Goal: Task Accomplishment & Management: Manage account settings

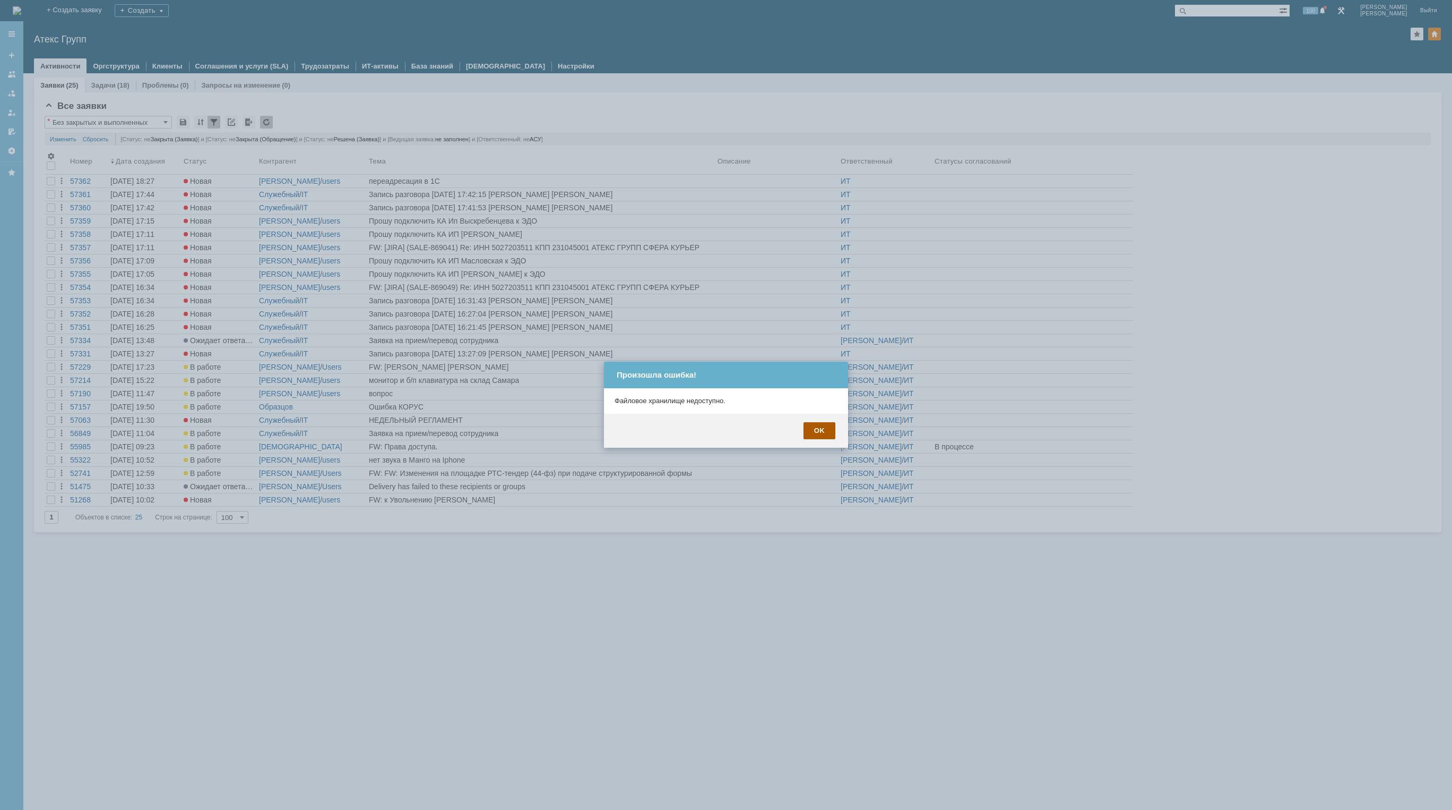
click at [822, 433] on div "OK" at bounding box center [820, 430] width 32 height 17
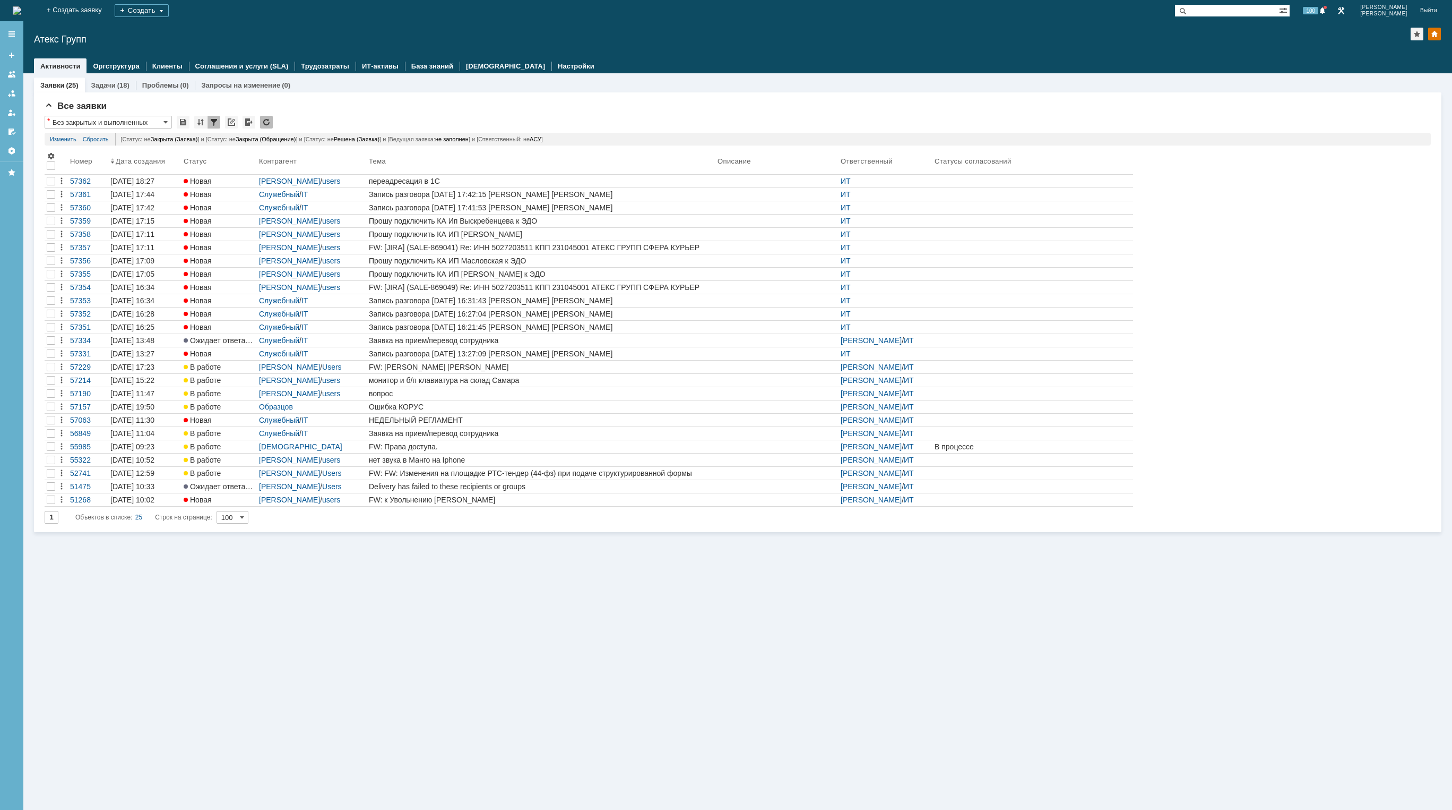
click at [819, 434] on div at bounding box center [777, 433] width 119 height 8
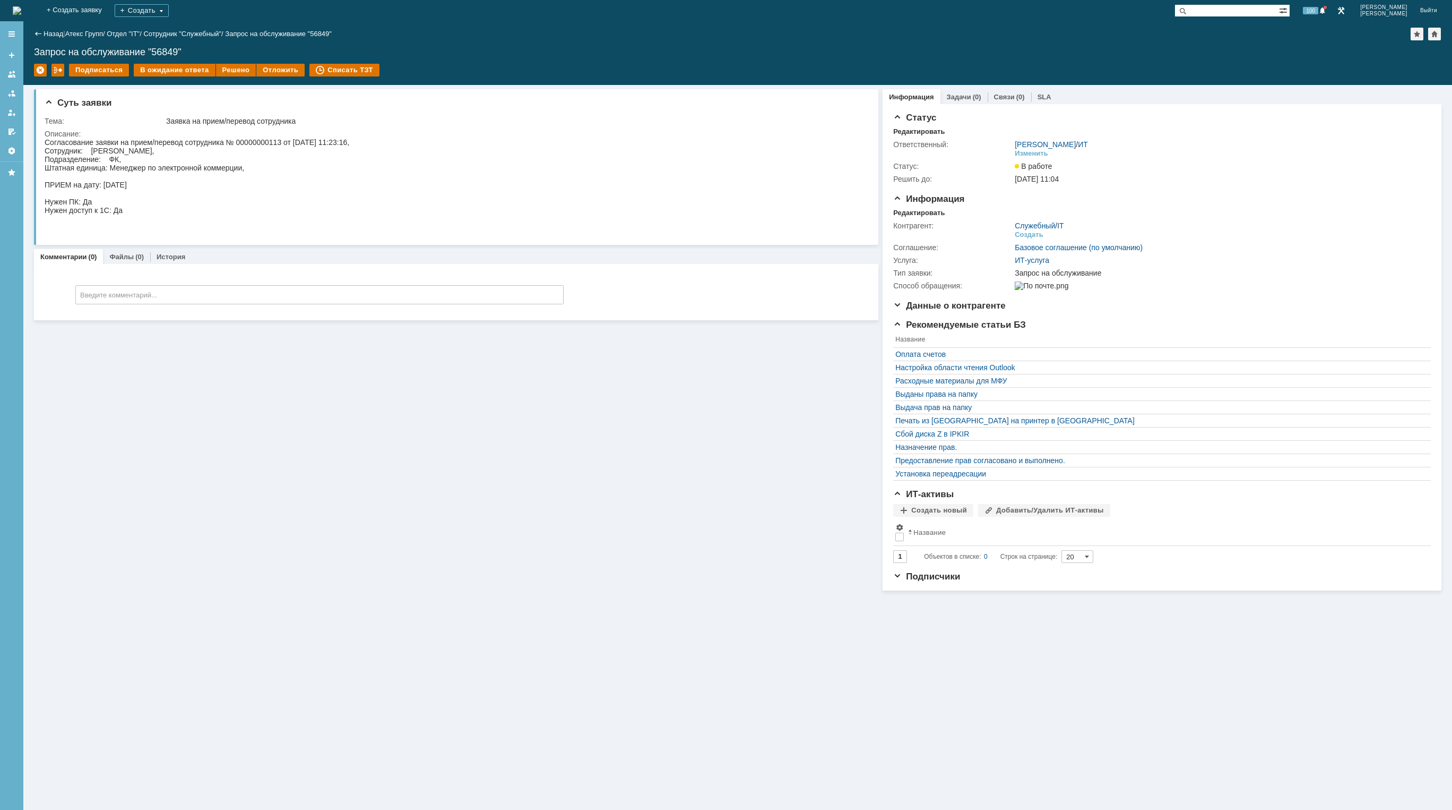
click at [21, 8] on img at bounding box center [17, 10] width 8 height 8
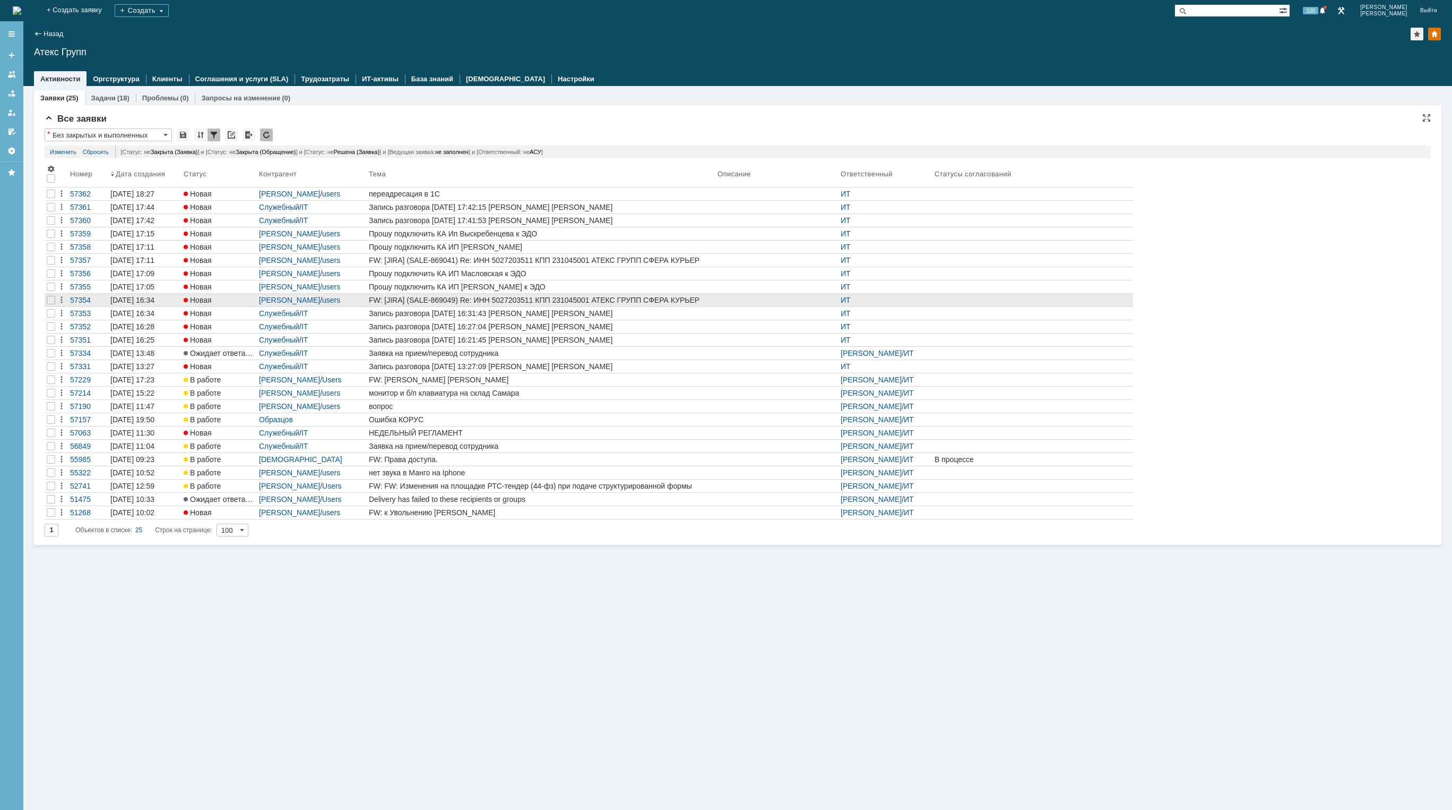
click at [581, 298] on div "FW: [JIRA] (SALE-869049) Re: ИНН 5027203511 КПП 231045001 АТЕКС ГРУПП СФЕРА КУР…" at bounding box center [541, 300] width 345 height 8
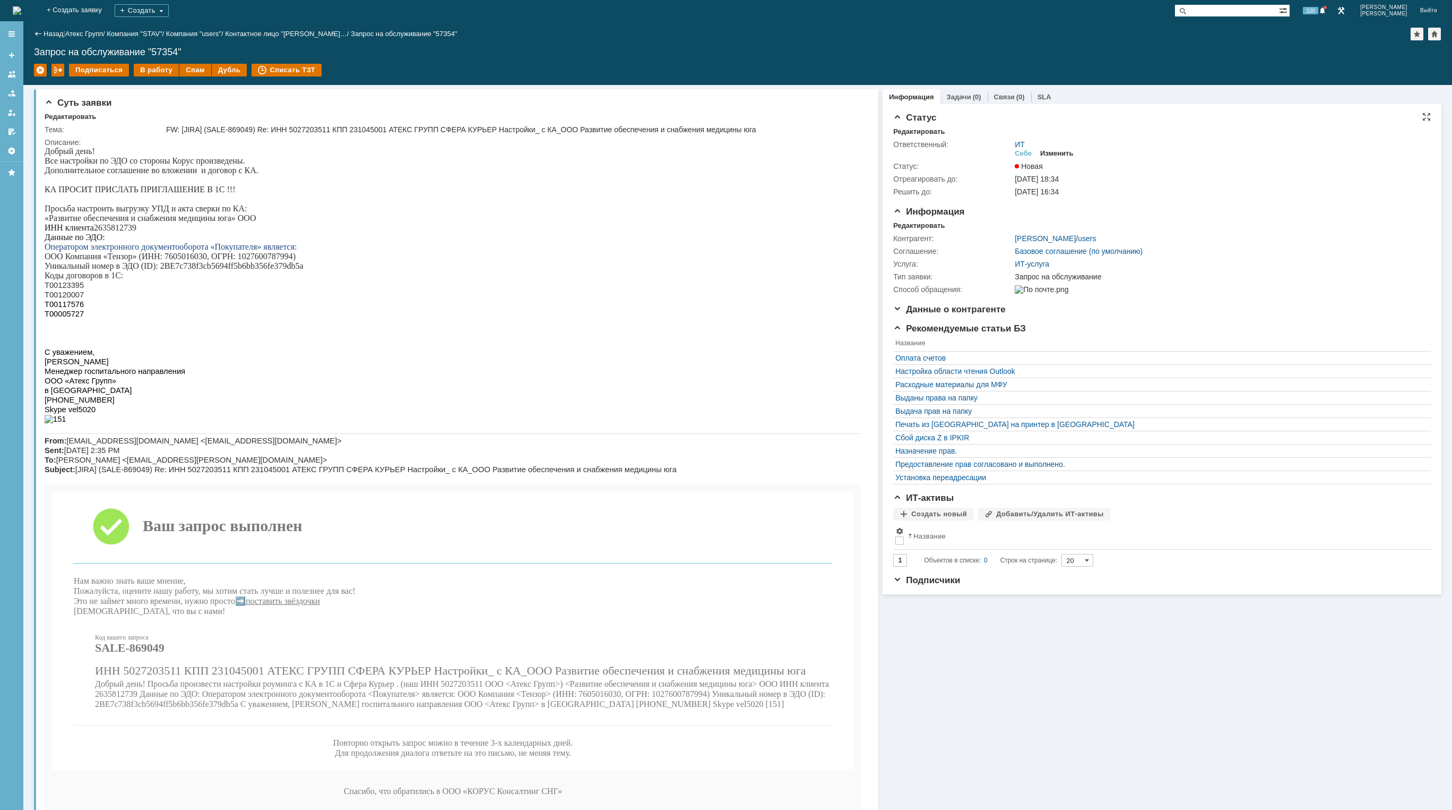
click at [1070, 157] on div "Изменить" at bounding box center [1056, 153] width 33 height 8
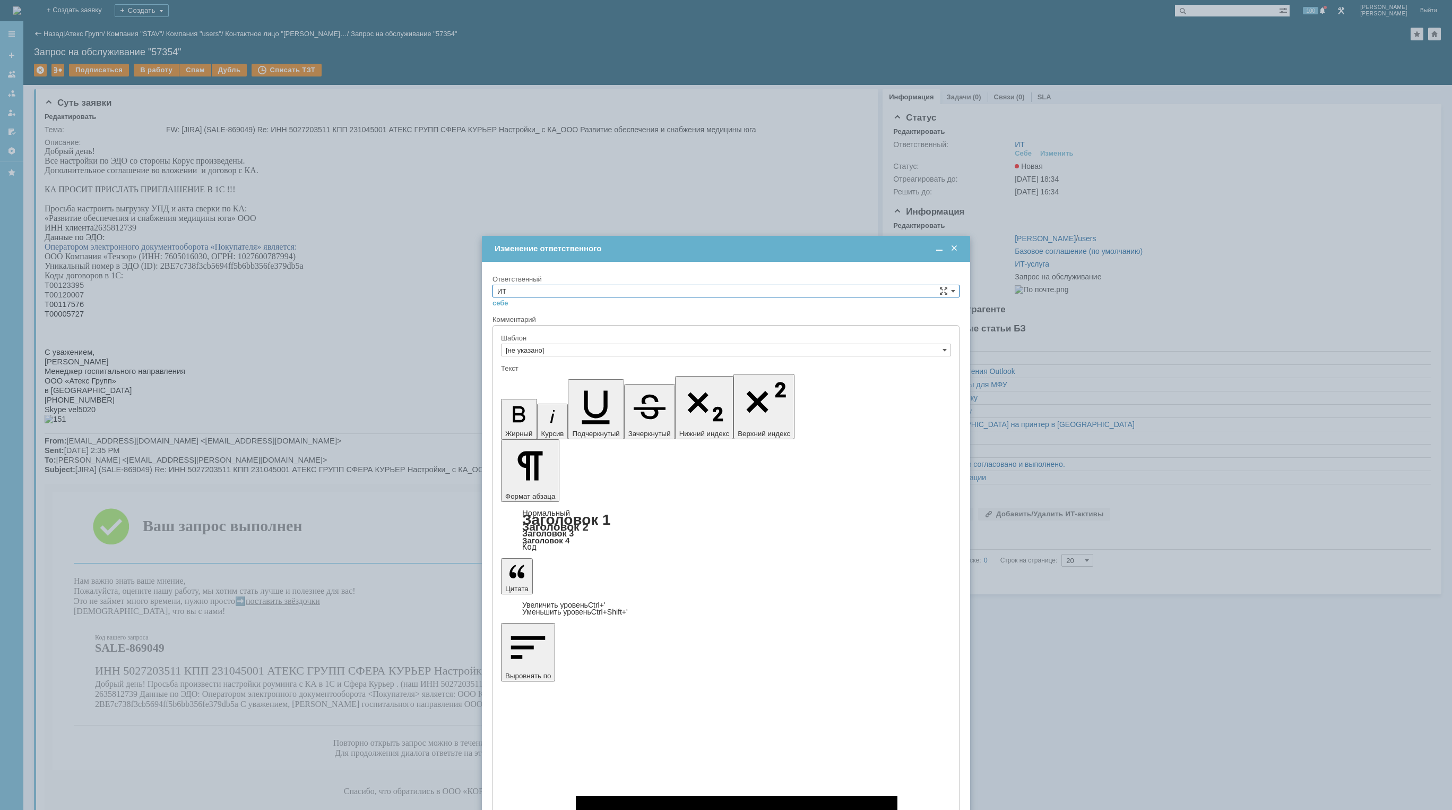
click at [543, 296] on input "ИТ" at bounding box center [726, 291] width 467 height 13
click at [526, 376] on span "АСУ" at bounding box center [726, 378] width 458 height 8
type input "АСУ"
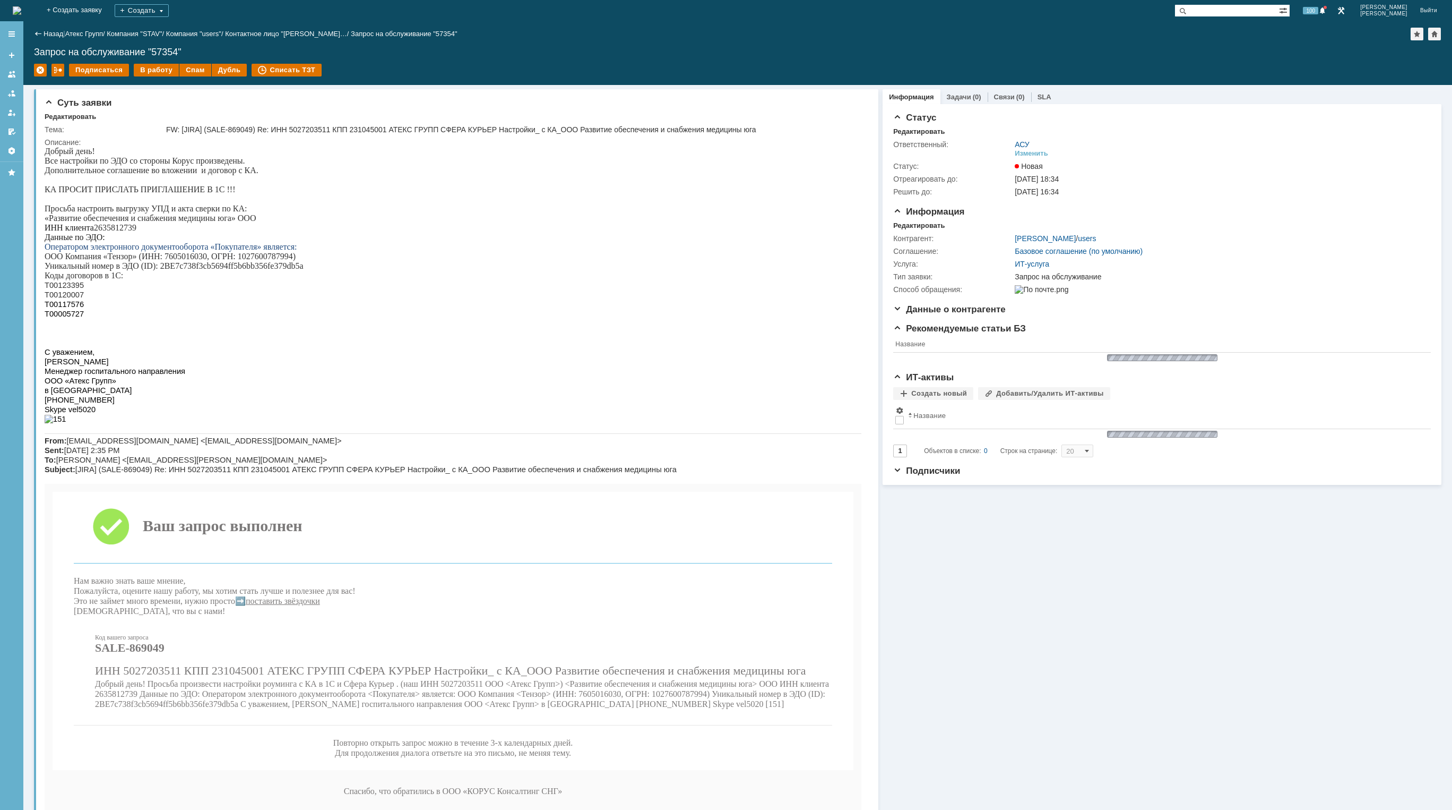
click at [21, 12] on img at bounding box center [17, 10] width 8 height 8
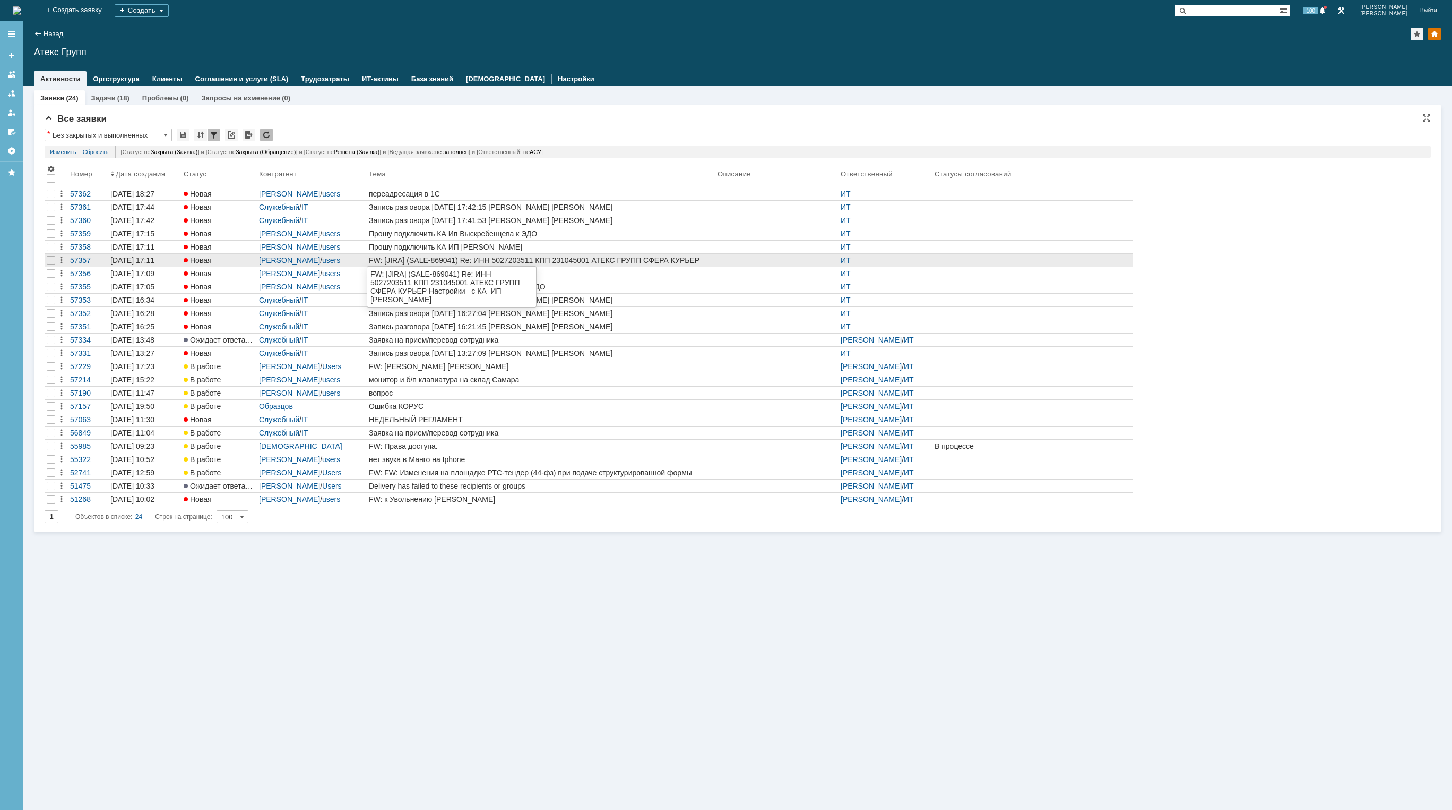
click at [565, 259] on div "FW: [JIRA] (SALE-869041) Re: ИНН 5027203511 КПП 231045001 АТЕКС ГРУПП СФЕРА КУР…" at bounding box center [541, 260] width 345 height 8
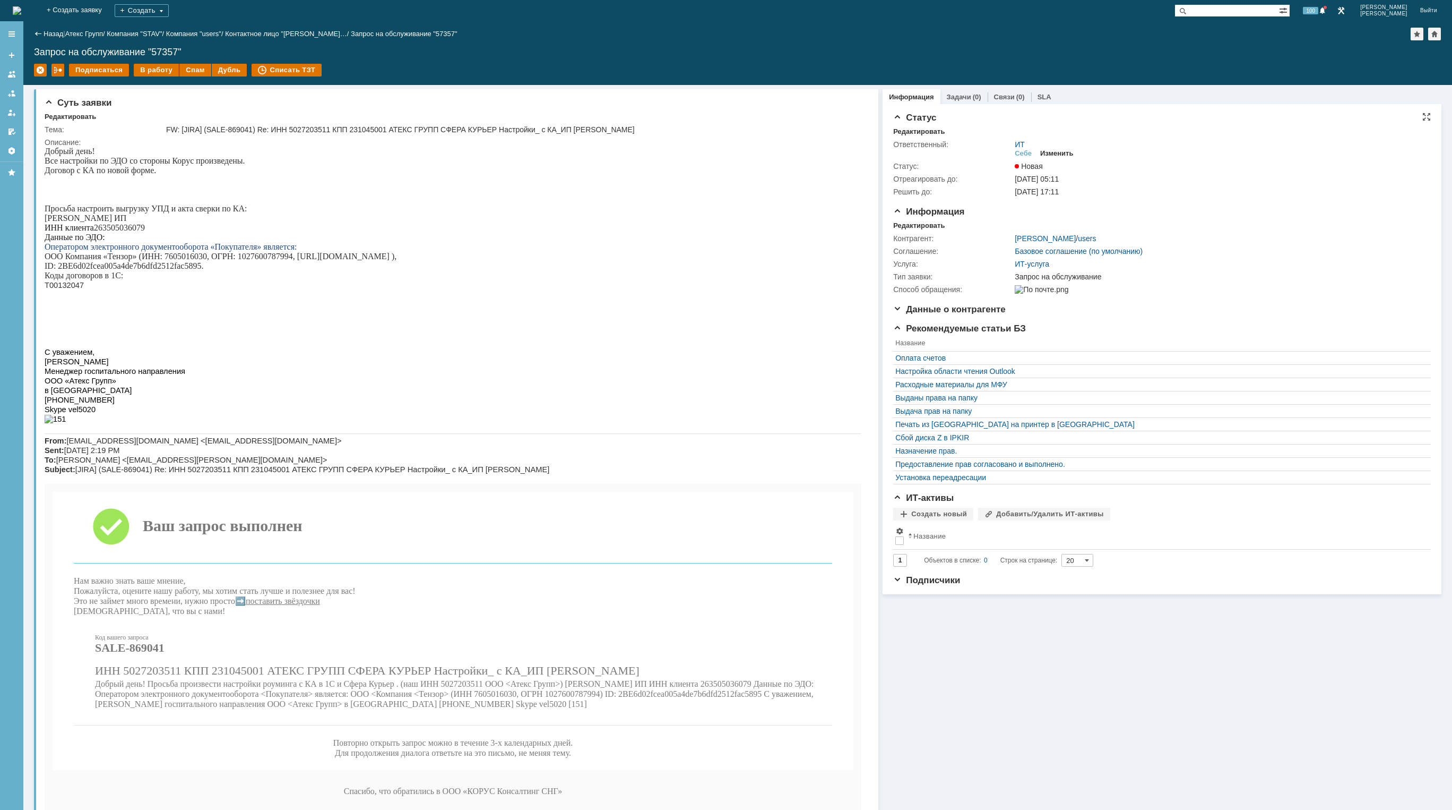
click at [1058, 155] on div "Изменить" at bounding box center [1056, 153] width 33 height 8
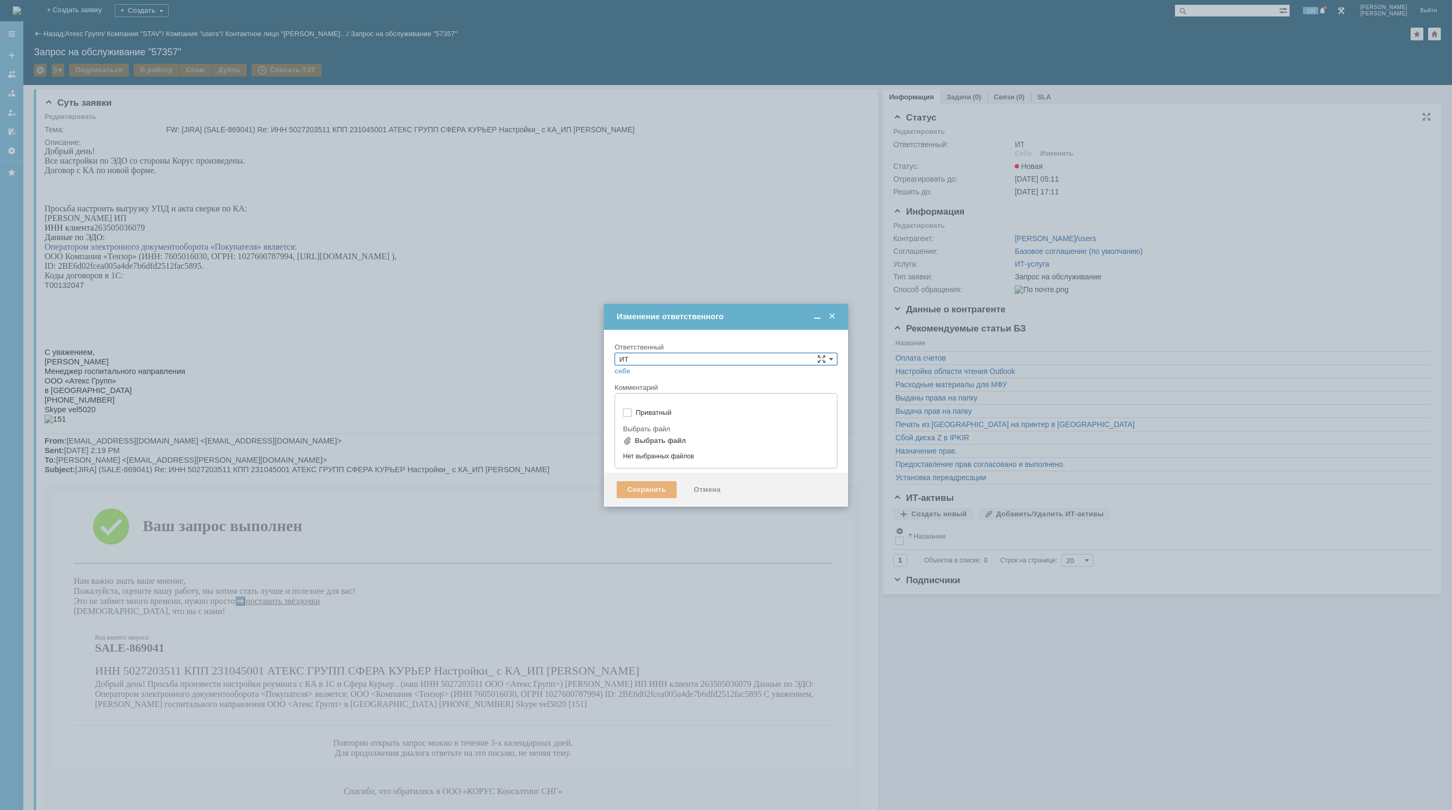
type input "[не указано]"
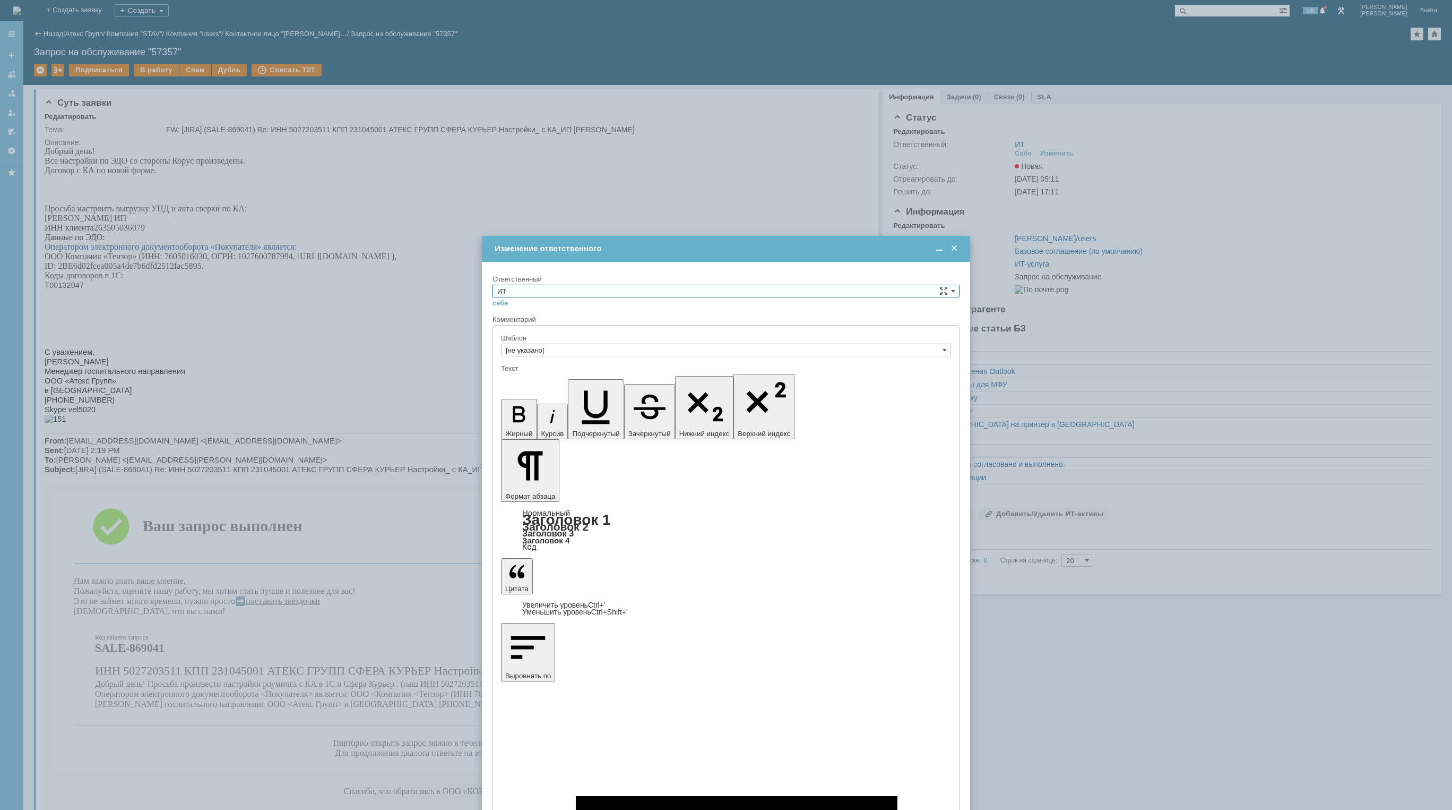
click at [623, 294] on input "ИТ" at bounding box center [726, 291] width 467 height 13
click at [531, 378] on span "АСУ" at bounding box center [726, 378] width 458 height 8
type input "АСУ"
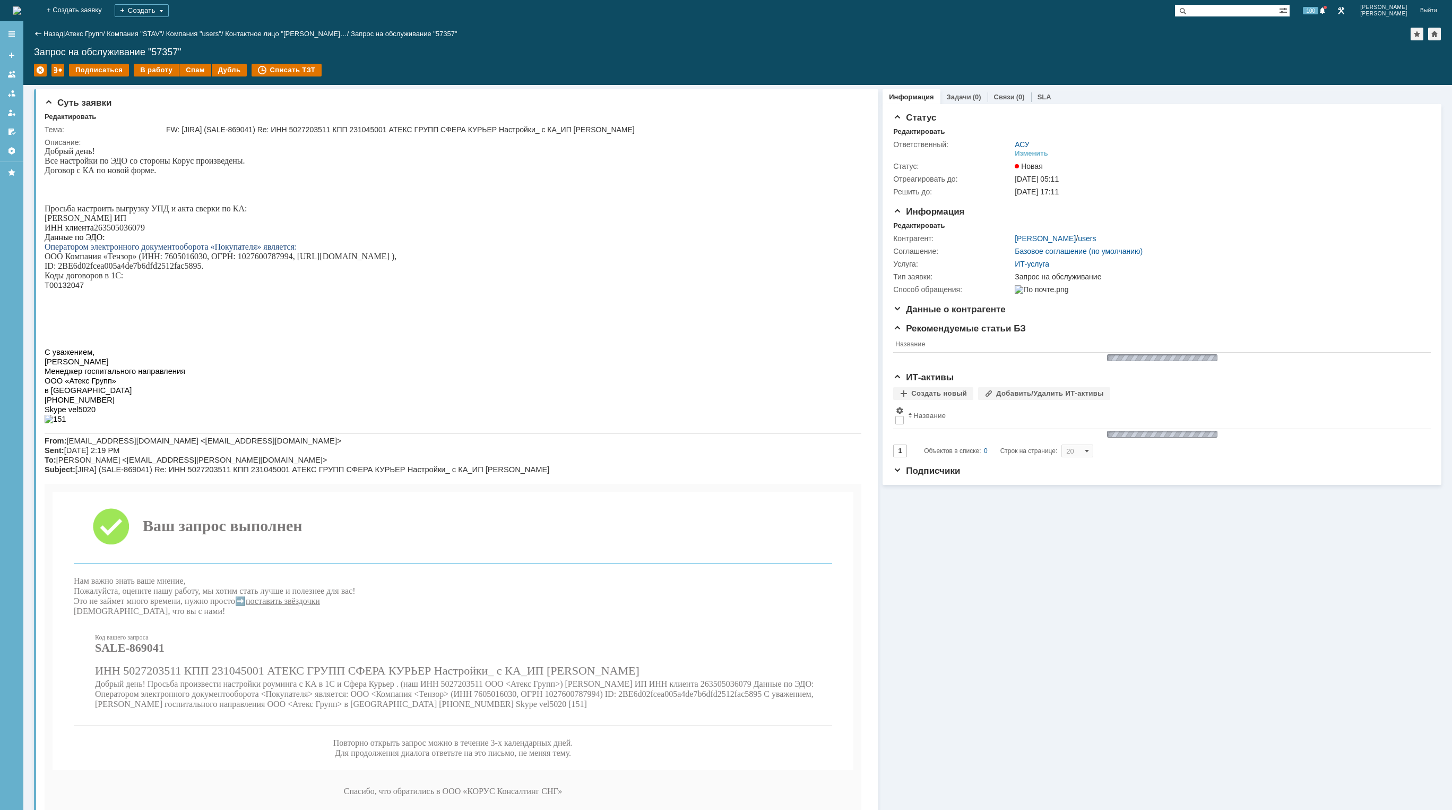
click at [21, 11] on img at bounding box center [17, 10] width 8 height 8
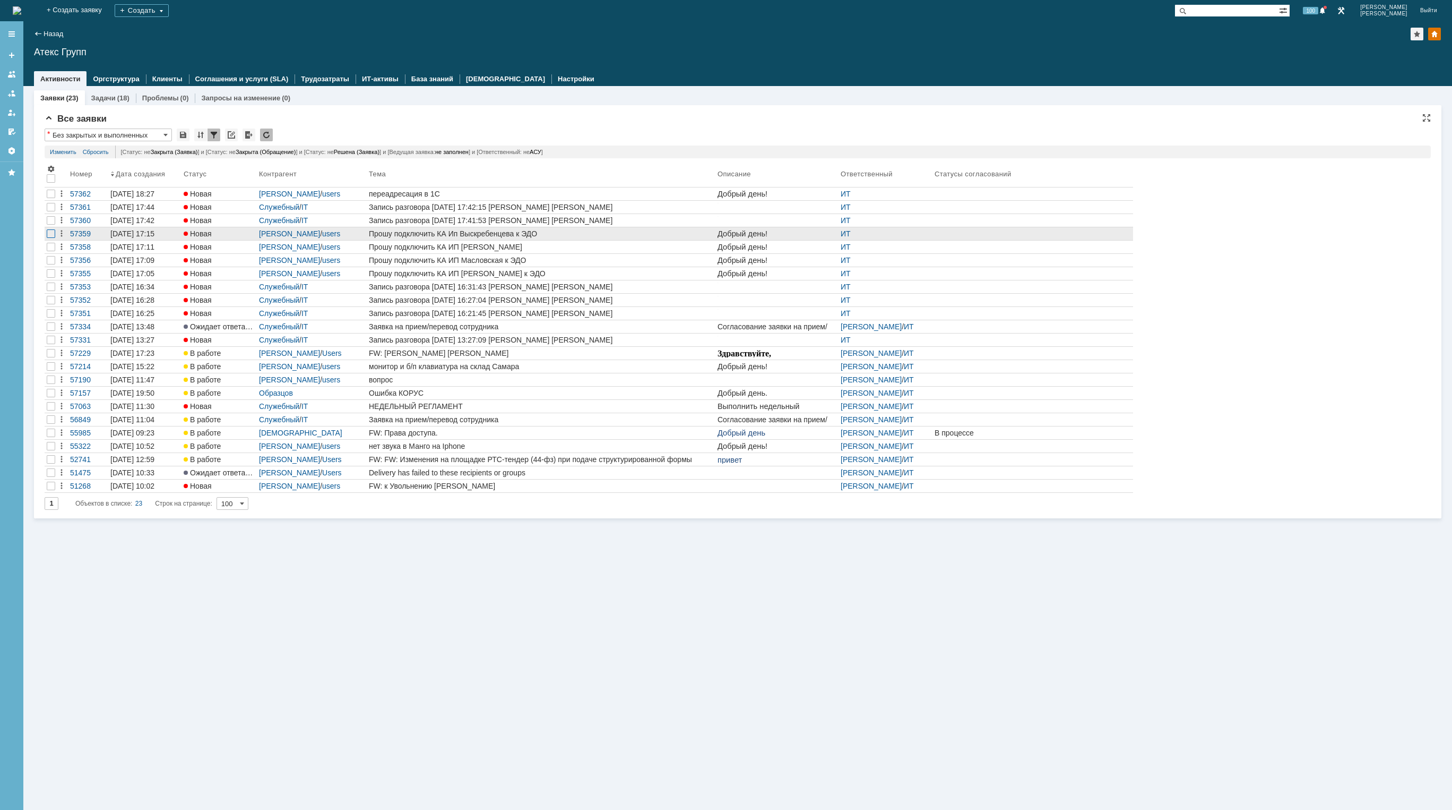
click at [52, 211] on div at bounding box center [51, 207] width 8 height 8
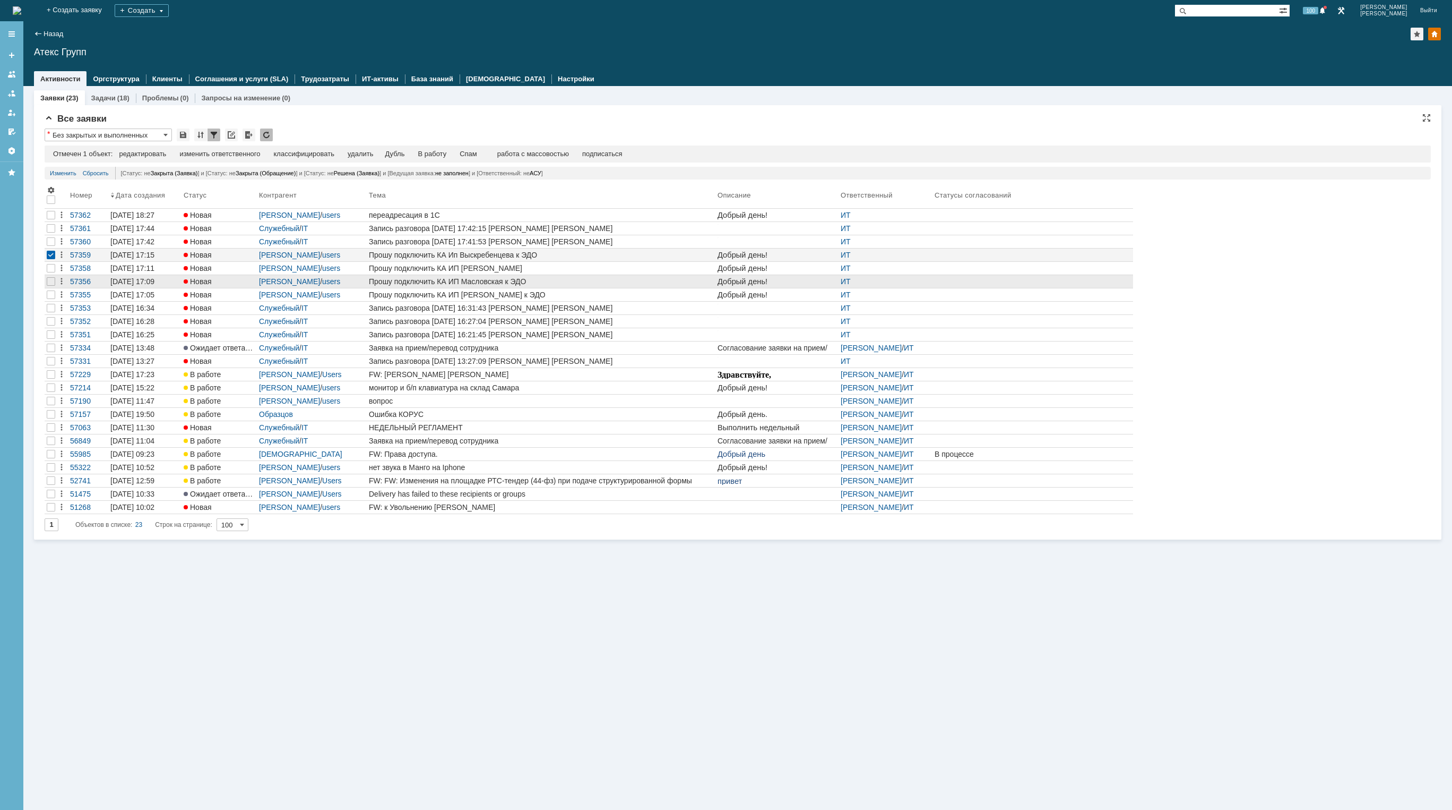
click at [51, 219] on div at bounding box center [51, 215] width 8 height 8
click at [50, 233] on div at bounding box center [51, 228] width 8 height 8
click at [52, 219] on div at bounding box center [51, 215] width 8 height 8
click at [248, 155] on div "изменить ответственного" at bounding box center [271, 154] width 81 height 8
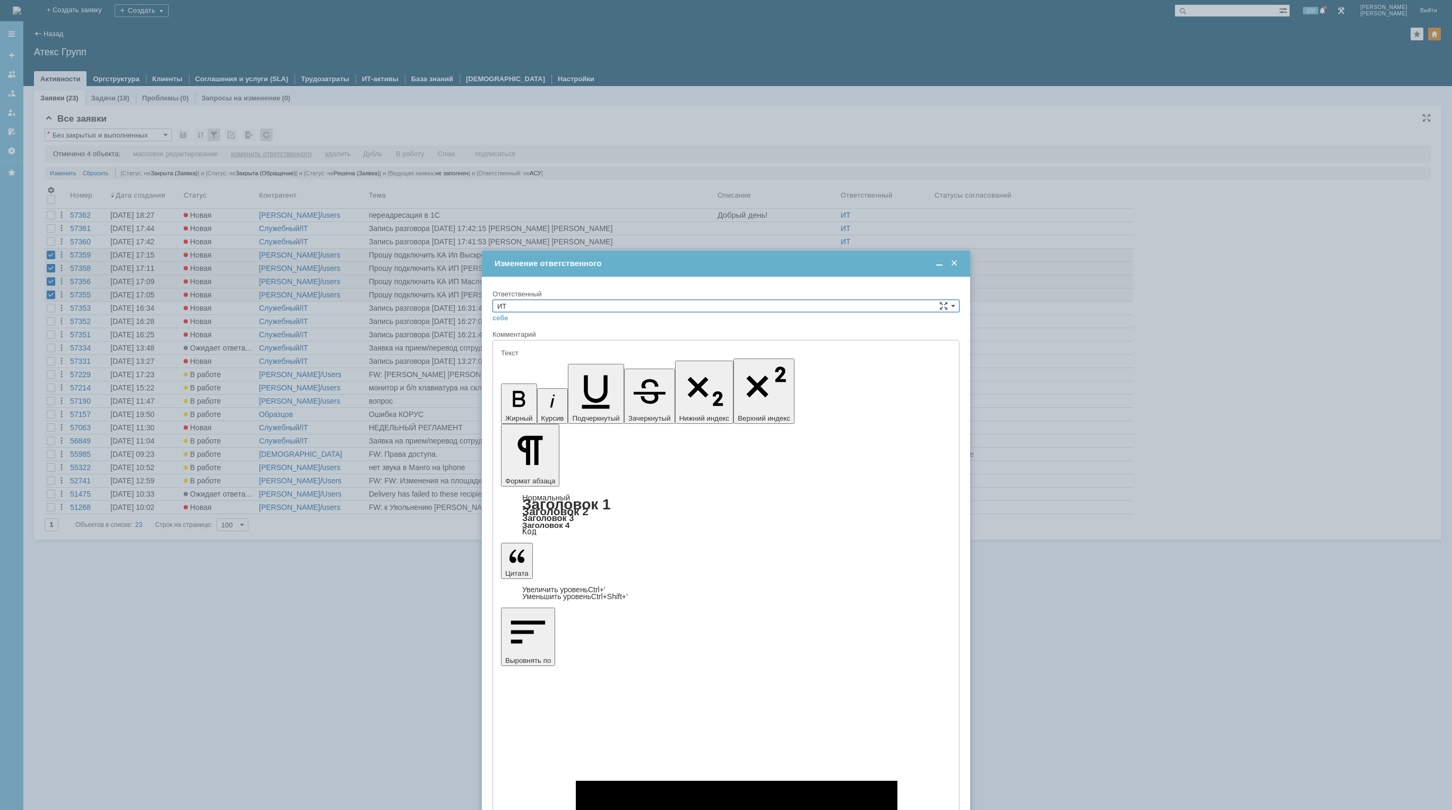
type input "[не указано]"
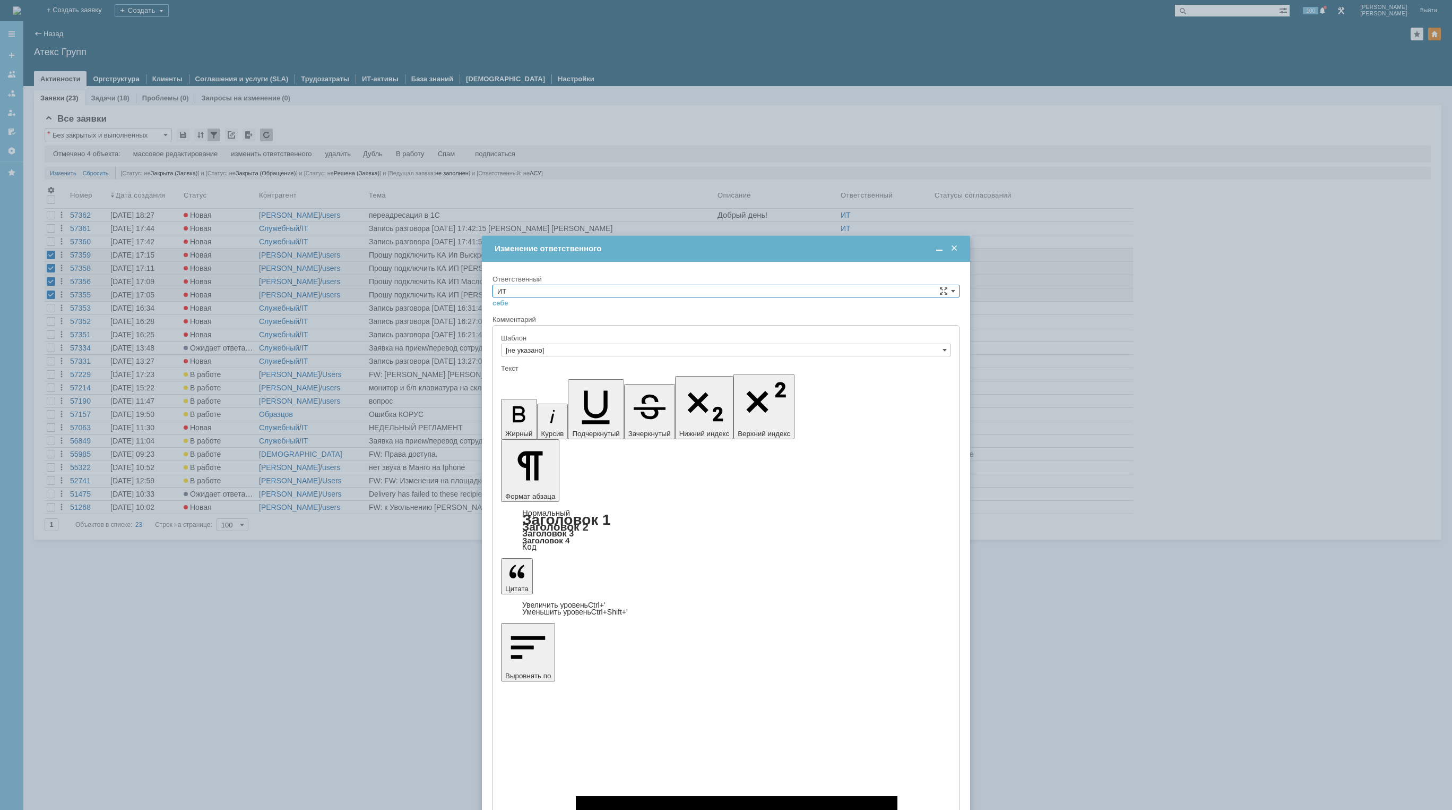
click at [580, 292] on input "ИТ" at bounding box center [726, 291] width 467 height 13
click at [524, 318] on span "АСУ" at bounding box center [726, 317] width 458 height 8
type input "АСУ"
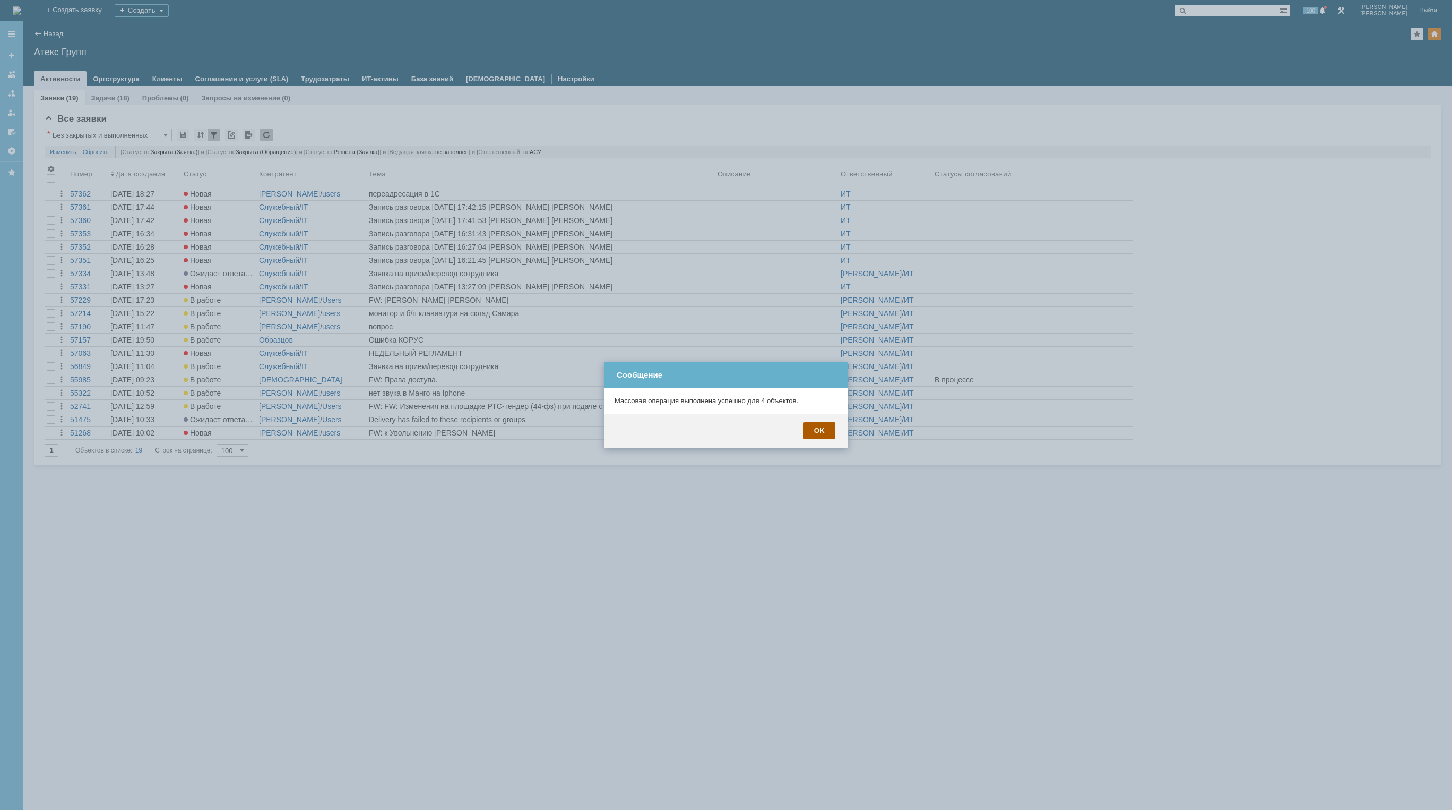
click at [826, 438] on div "OK" at bounding box center [820, 430] width 32 height 17
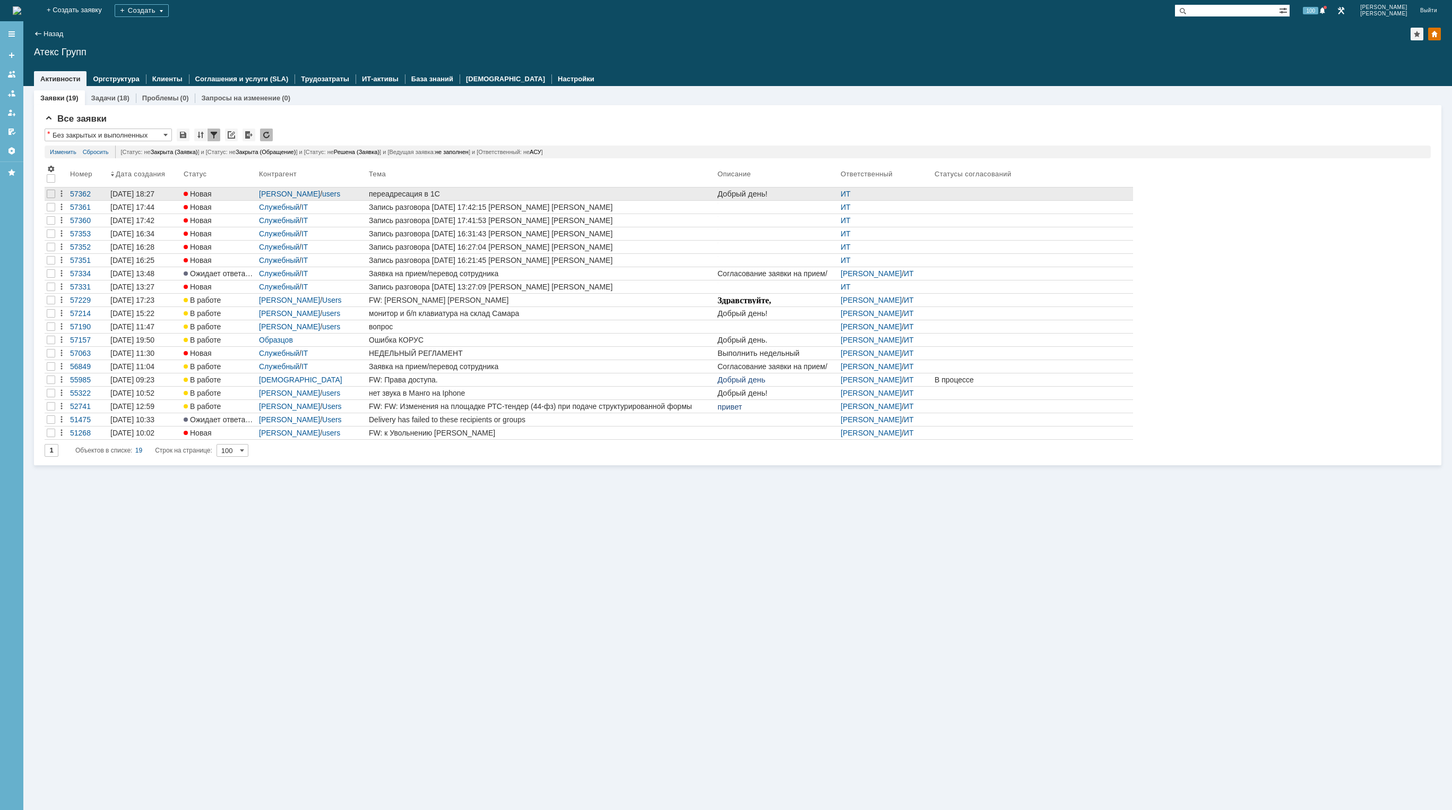
click at [470, 194] on div "переадресация в 1С" at bounding box center [541, 194] width 345 height 8
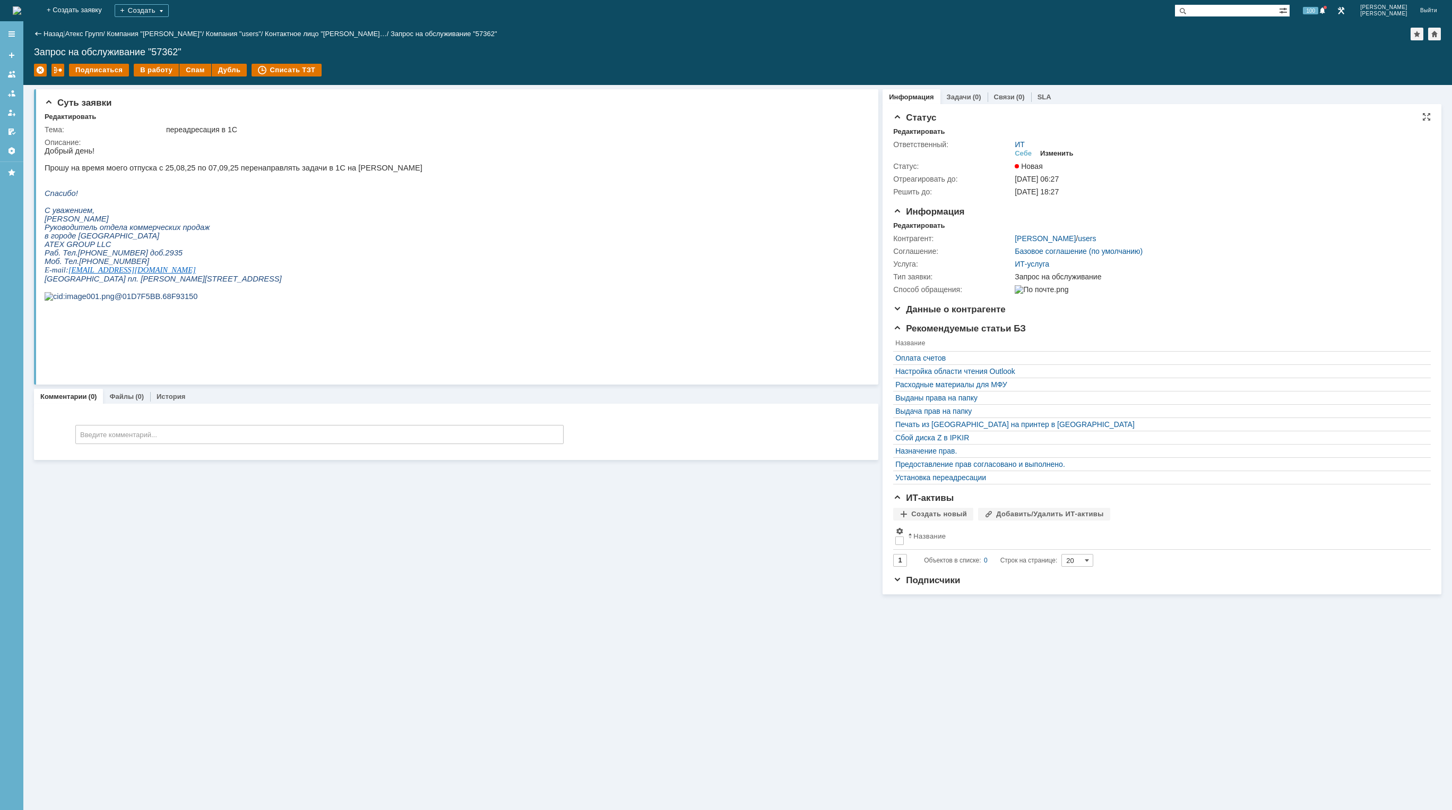
click at [1053, 153] on div "Изменить" at bounding box center [1056, 153] width 33 height 8
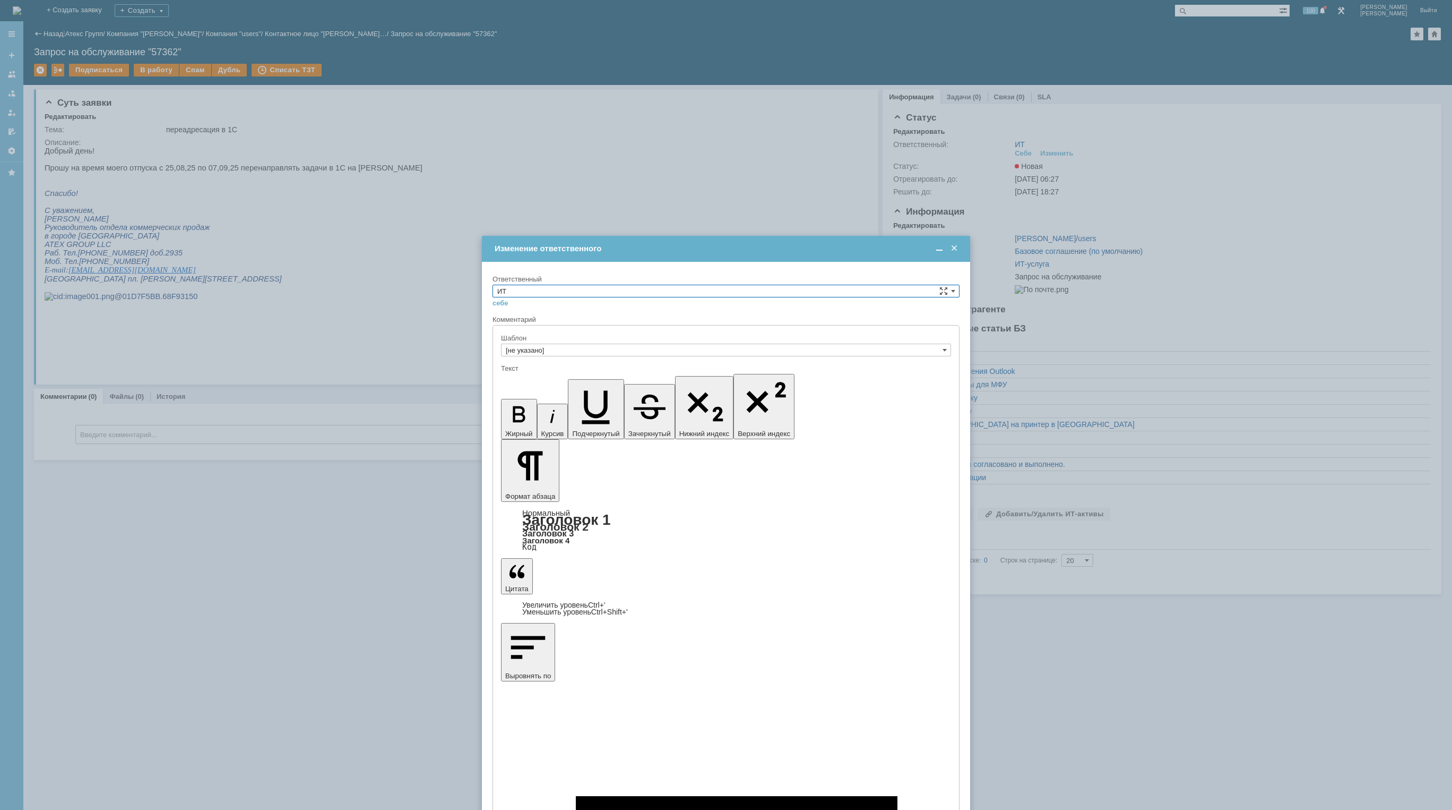
click at [552, 292] on input "ИТ" at bounding box center [726, 291] width 467 height 13
click at [514, 380] on span "АСУ" at bounding box center [726, 378] width 458 height 8
type input "АСУ"
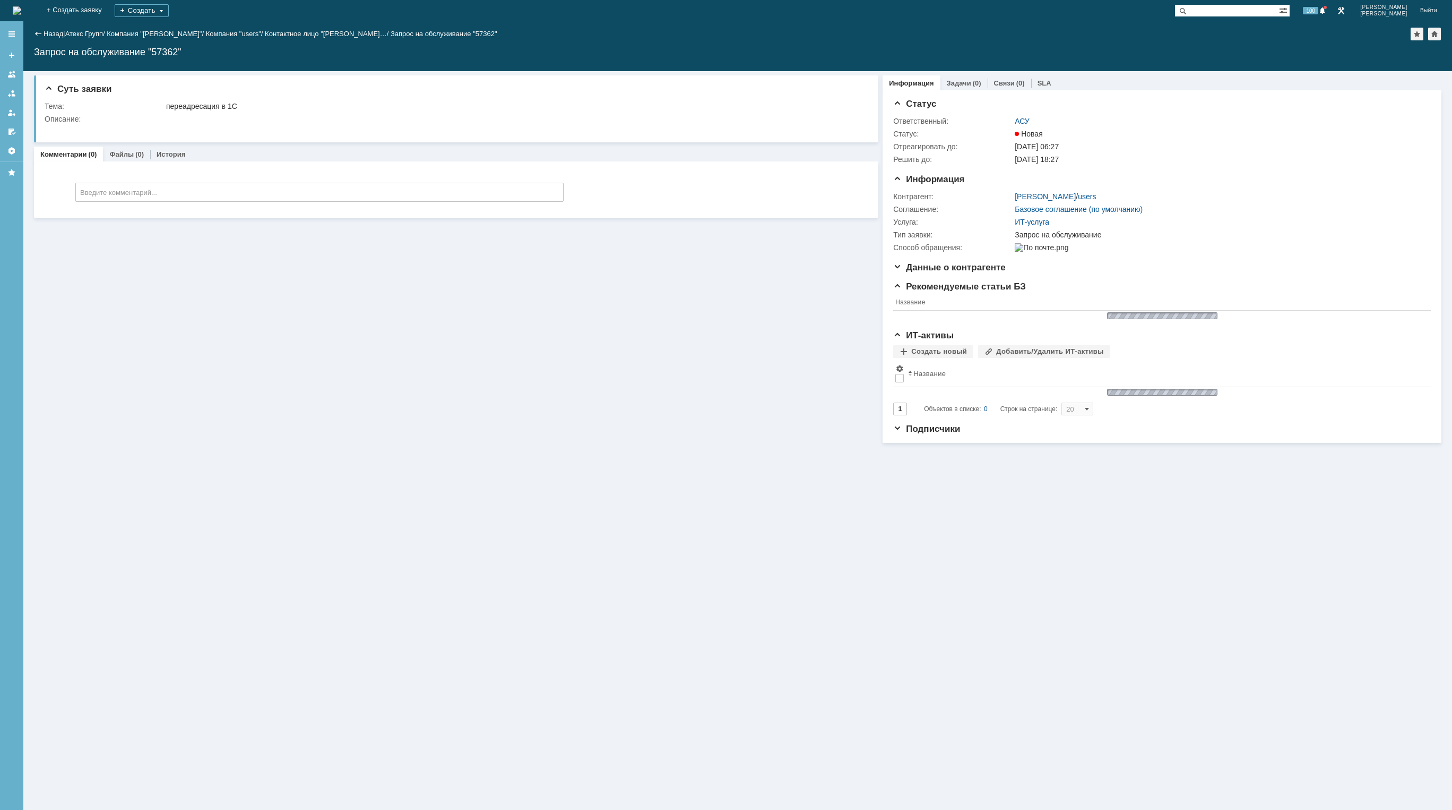
click at [21, 6] on img at bounding box center [17, 10] width 8 height 8
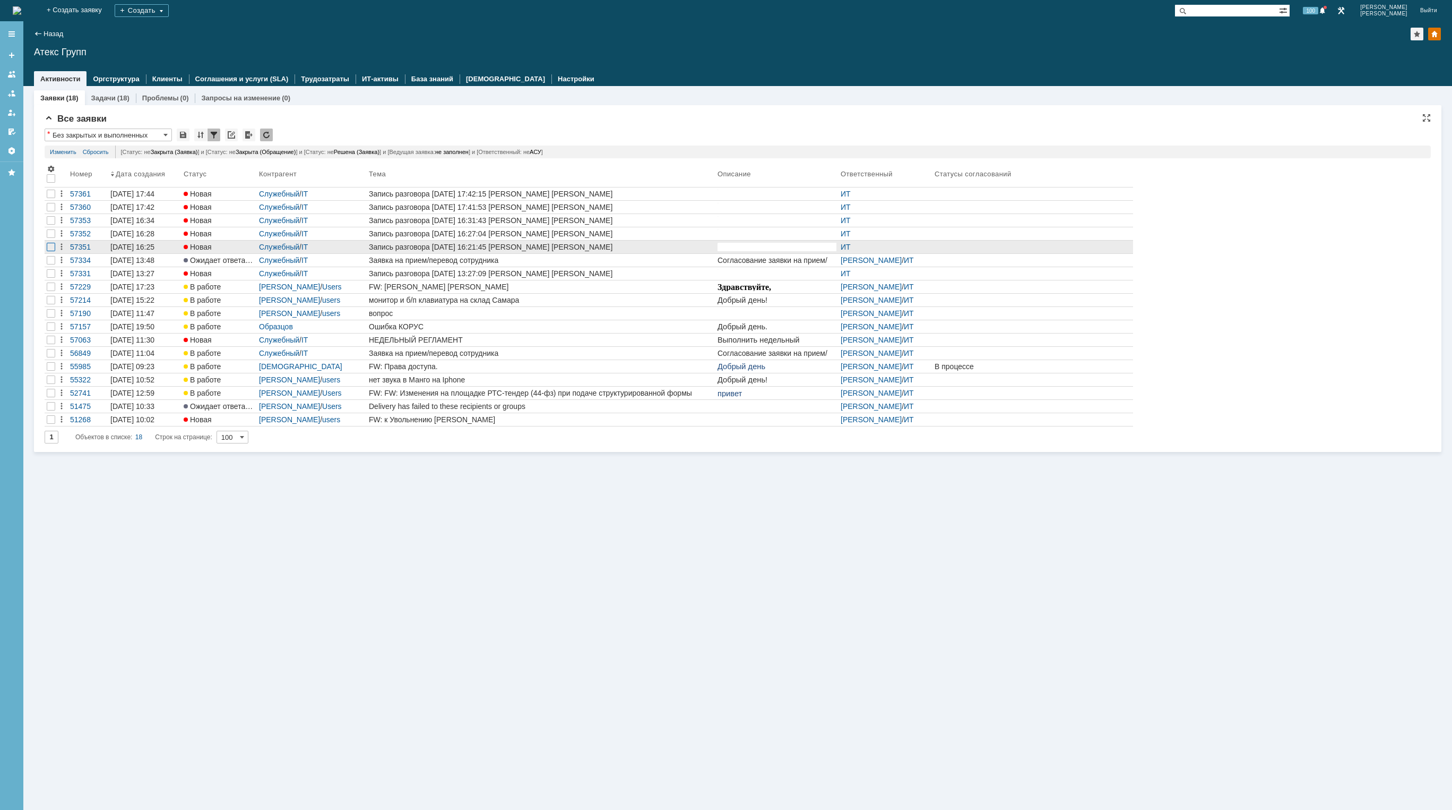
click at [54, 198] on div at bounding box center [51, 194] width 8 height 8
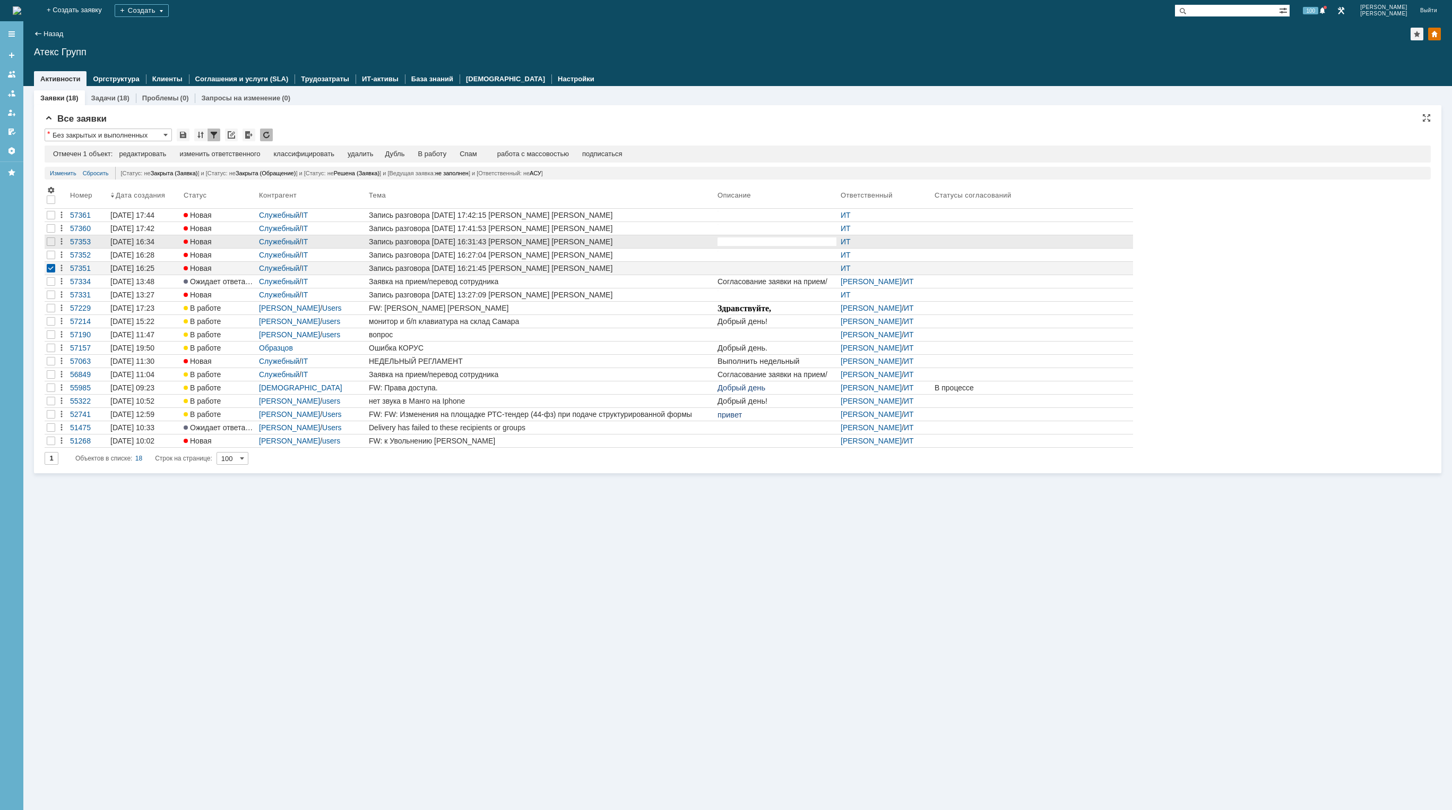
click at [50, 233] on div at bounding box center [51, 228] width 8 height 8
click at [50, 219] on div at bounding box center [51, 215] width 8 height 8
click at [51, 227] on div at bounding box center [51, 228] width 8 height 8
click at [53, 216] on div at bounding box center [51, 215] width 8 height 8
click at [347, 156] on div "удалить" at bounding box center [341, 154] width 25 height 8
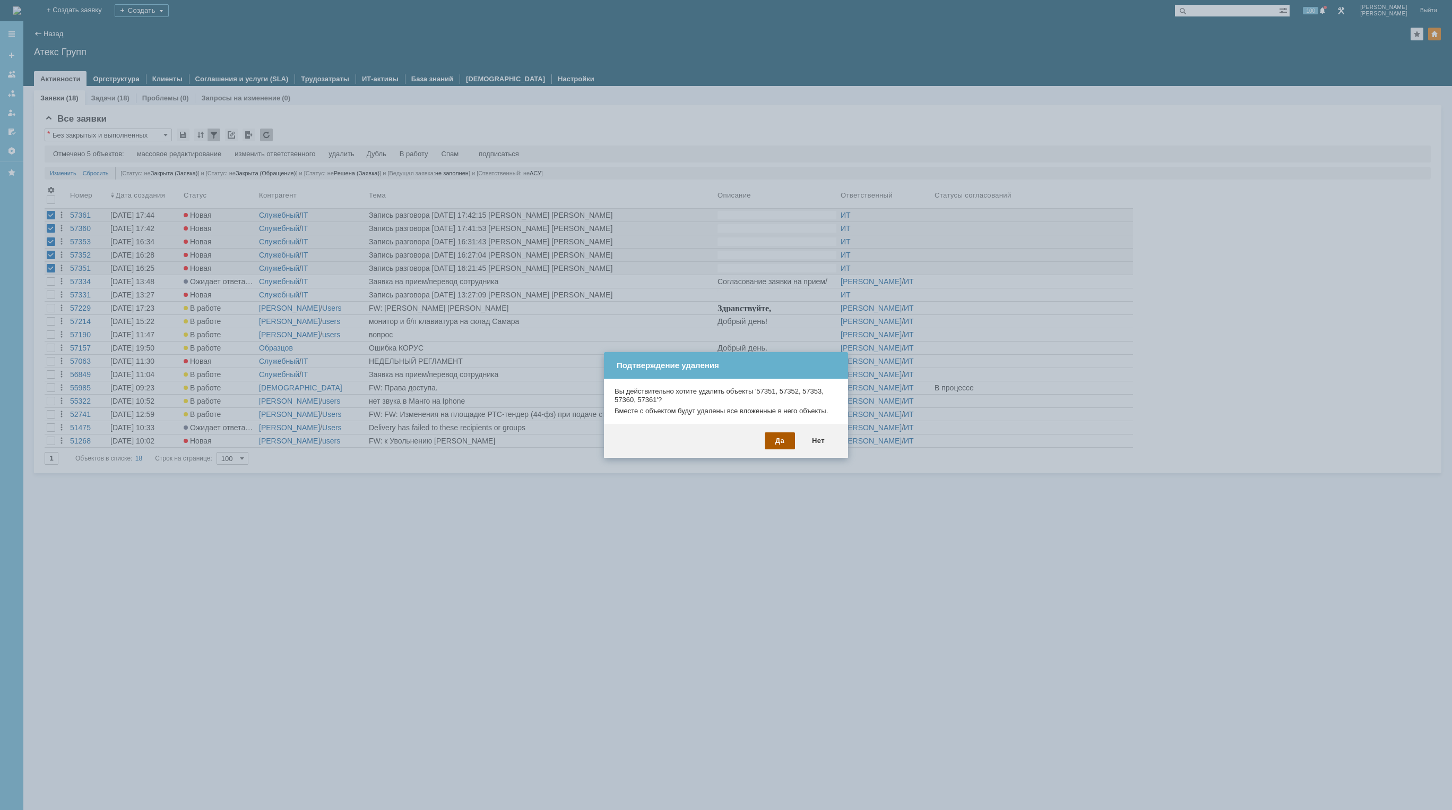
click at [776, 440] on div "Да" at bounding box center [780, 440] width 30 height 17
click at [774, 439] on div "Да" at bounding box center [780, 440] width 30 height 17
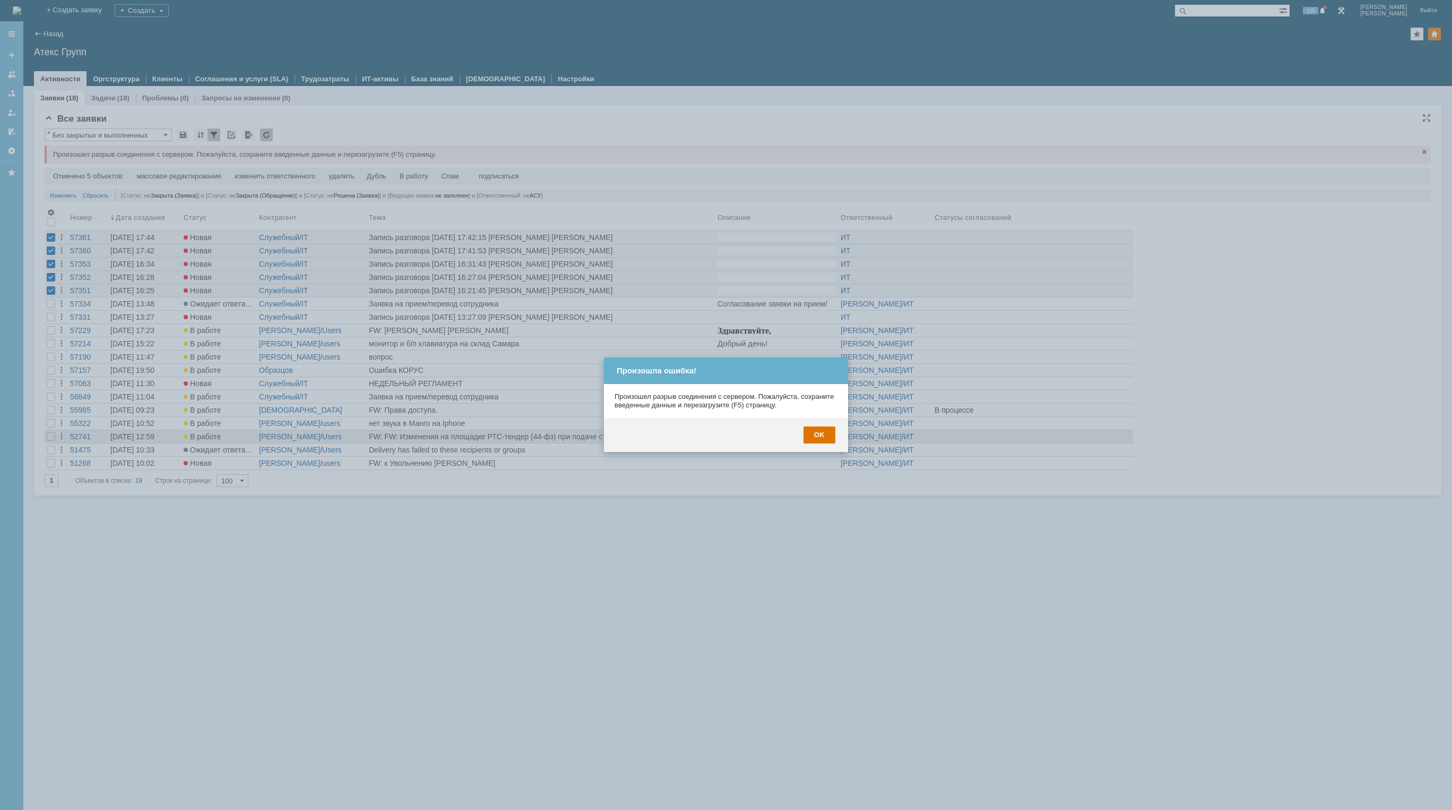
click at [818, 439] on div "OK" at bounding box center [820, 434] width 32 height 17
click at [816, 432] on link at bounding box center [777, 436] width 123 height 13
drag, startPoint x: 1534, startPoint y: 864, endPoint x: 817, endPoint y: 433, distance: 836.3
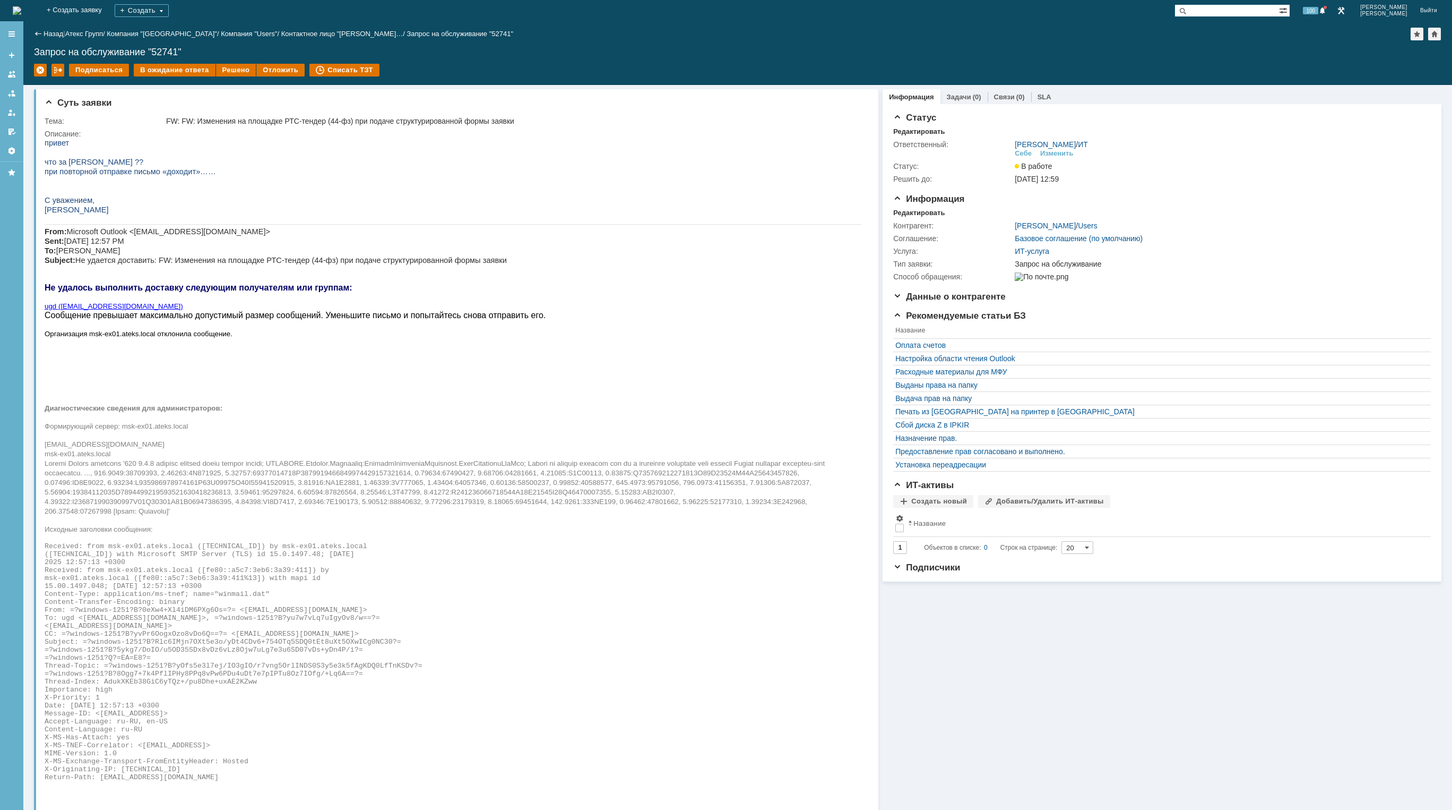
click at [21, 13] on img at bounding box center [17, 10] width 8 height 8
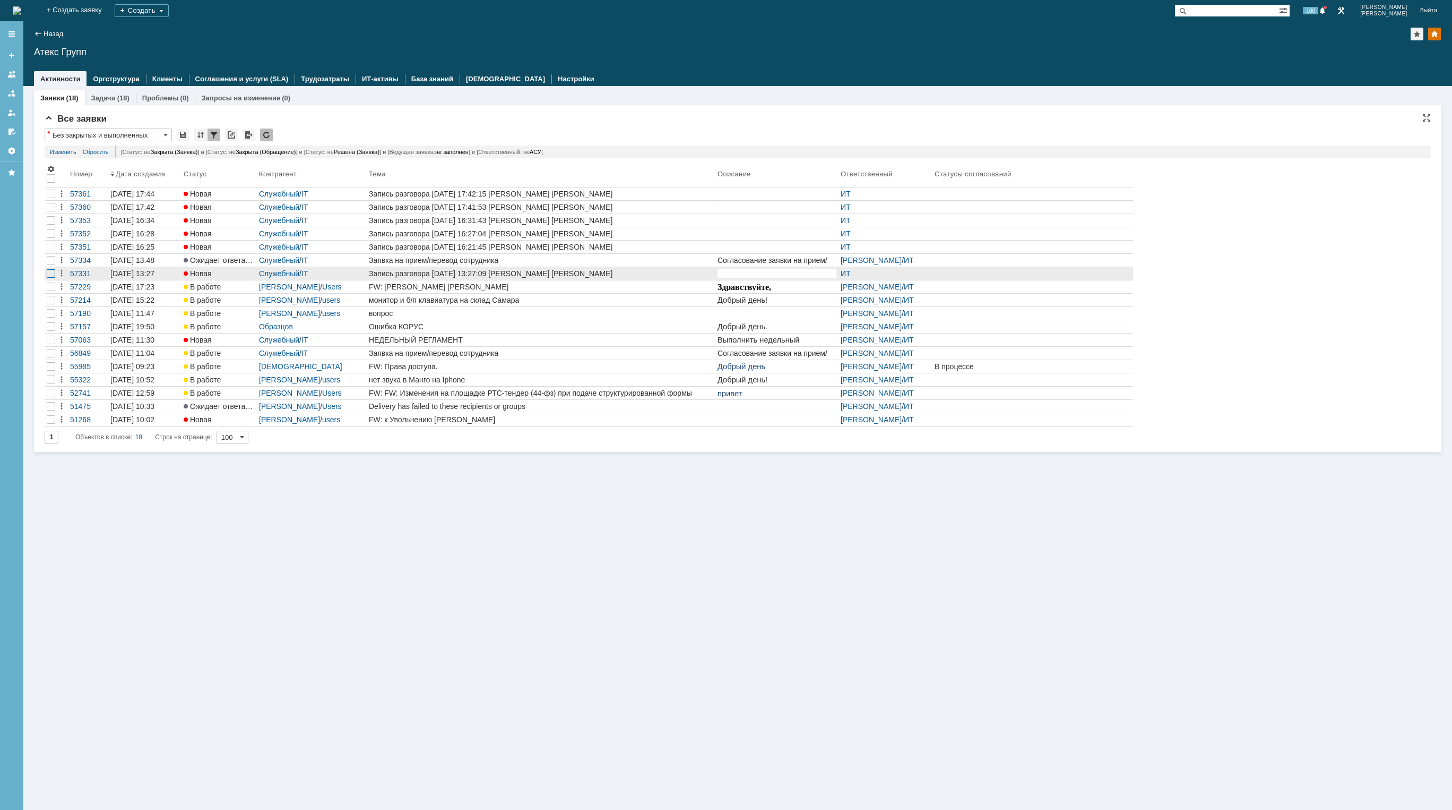
click at [51, 198] on div at bounding box center [51, 194] width 8 height 8
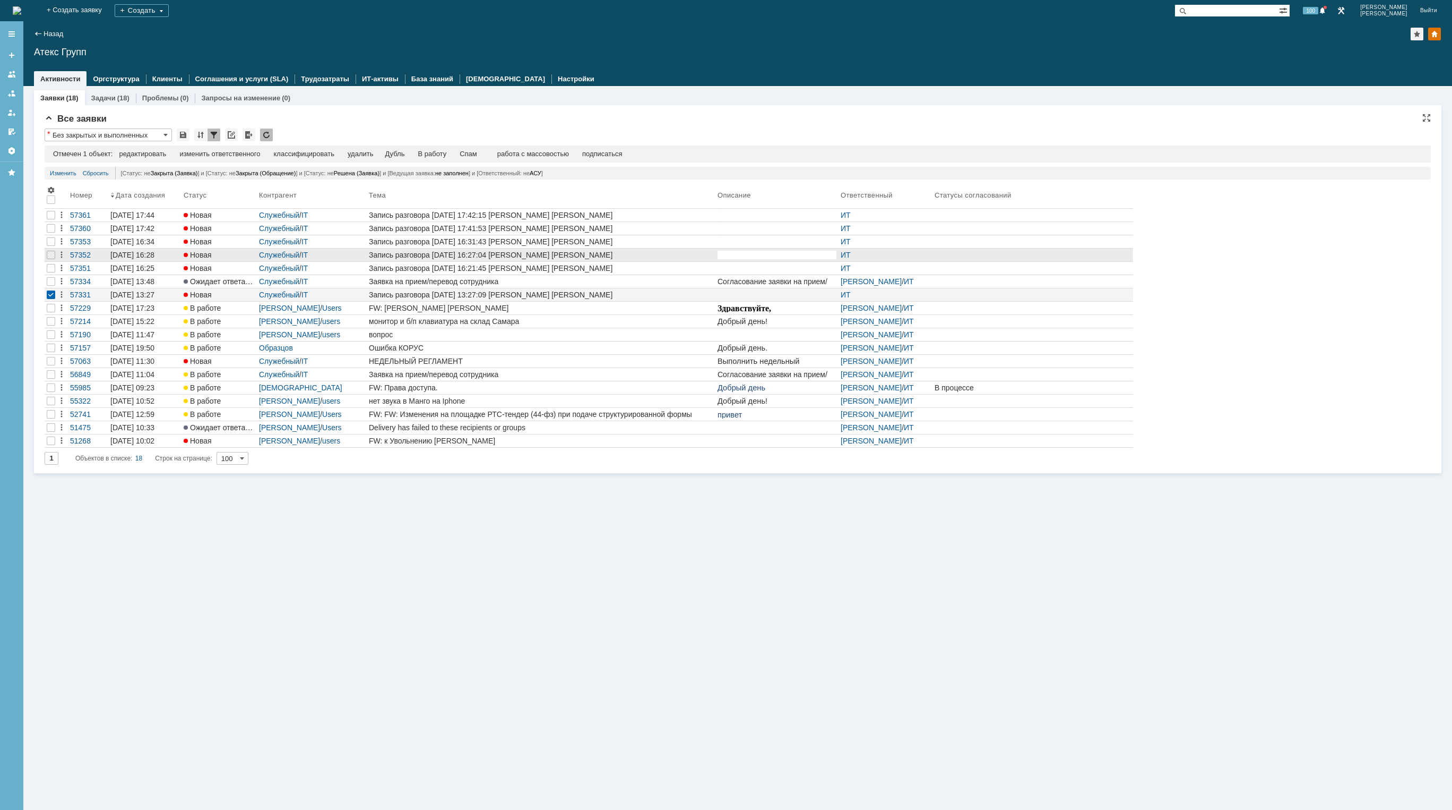
click at [52, 219] on div at bounding box center [51, 215] width 8 height 8
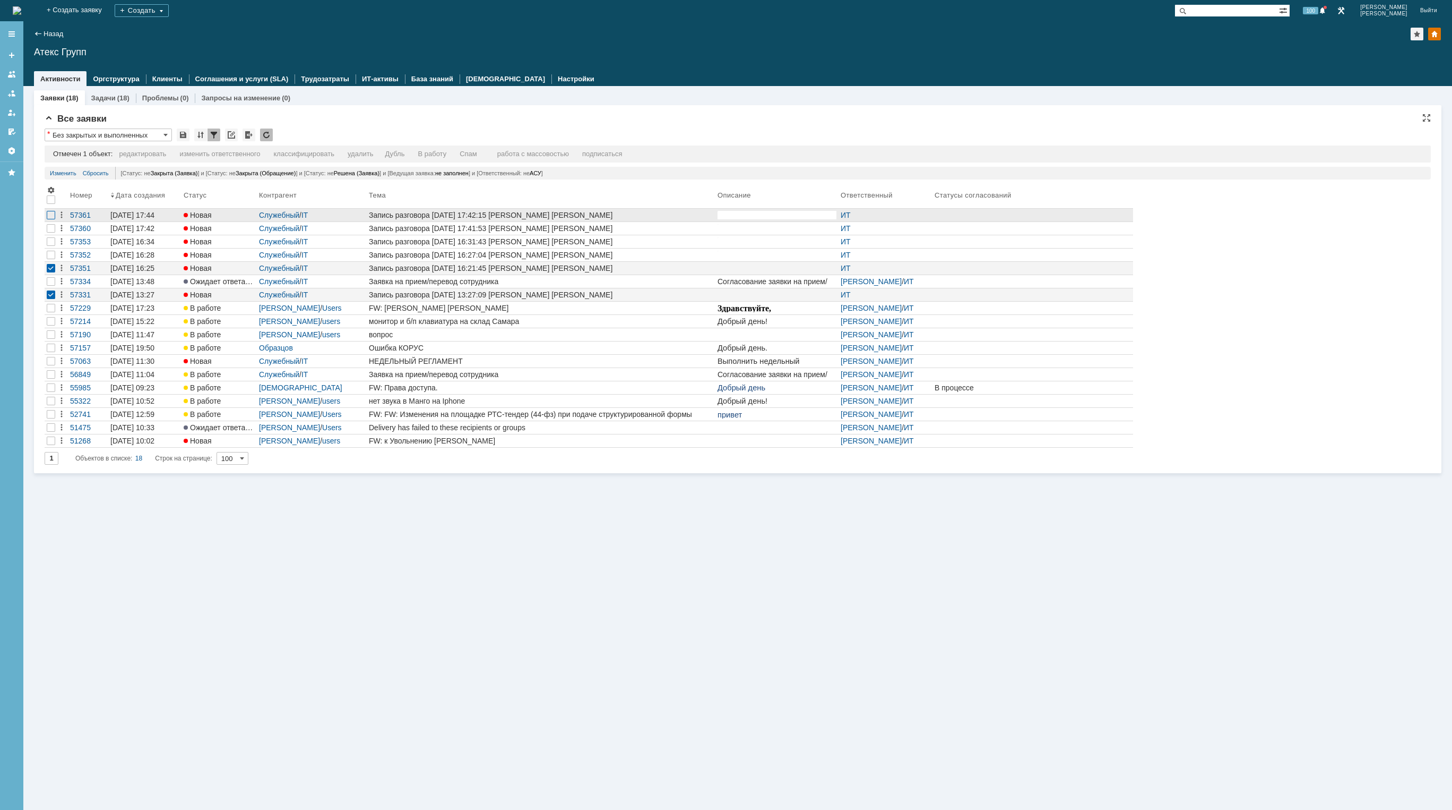
click at [53, 233] on div at bounding box center [51, 228] width 8 height 8
click at [53, 219] on div at bounding box center [51, 215] width 8 height 8
click at [54, 228] on div at bounding box center [51, 228] width 8 height 8
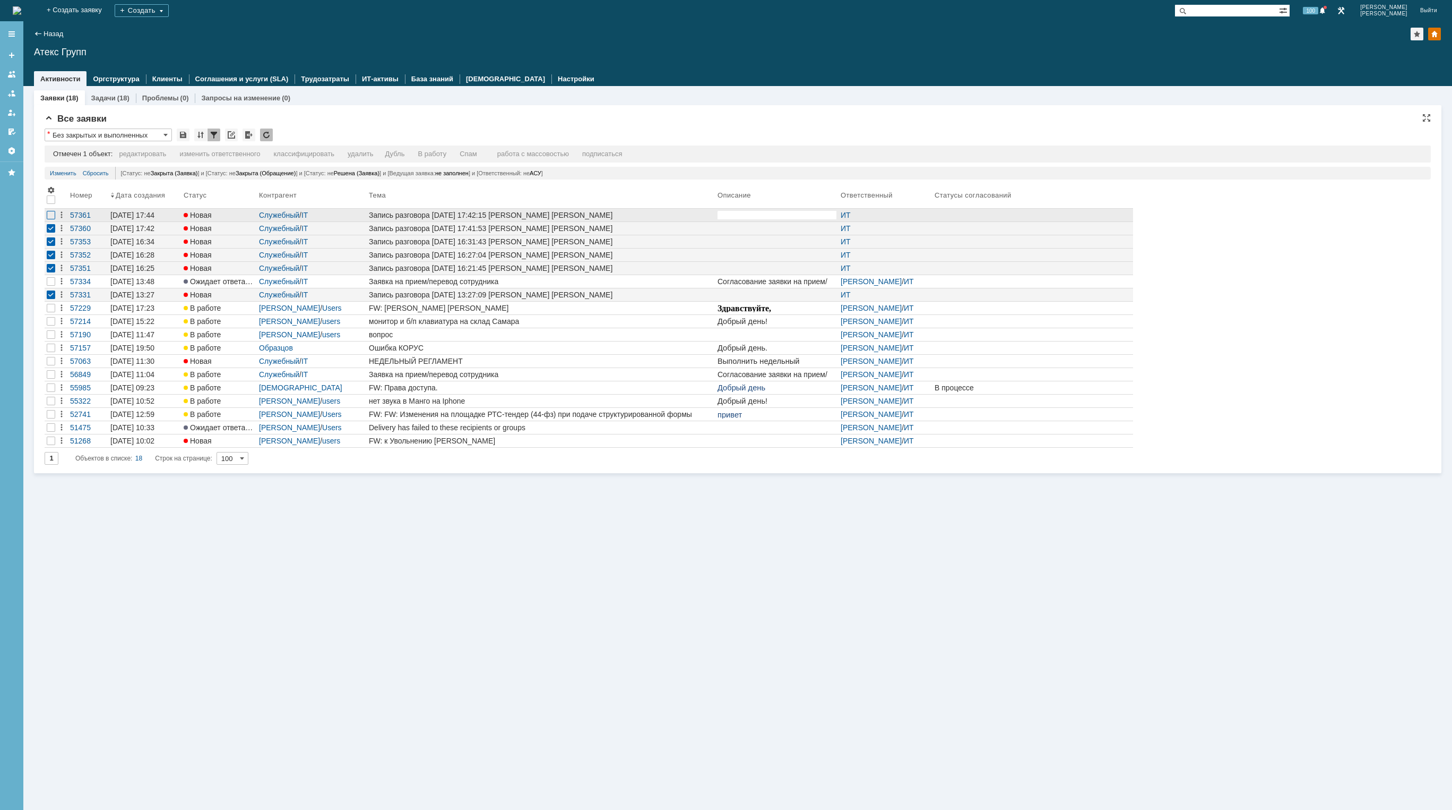
click at [54, 217] on div at bounding box center [51, 215] width 8 height 8
click at [349, 156] on div "удалить" at bounding box center [341, 154] width 25 height 8
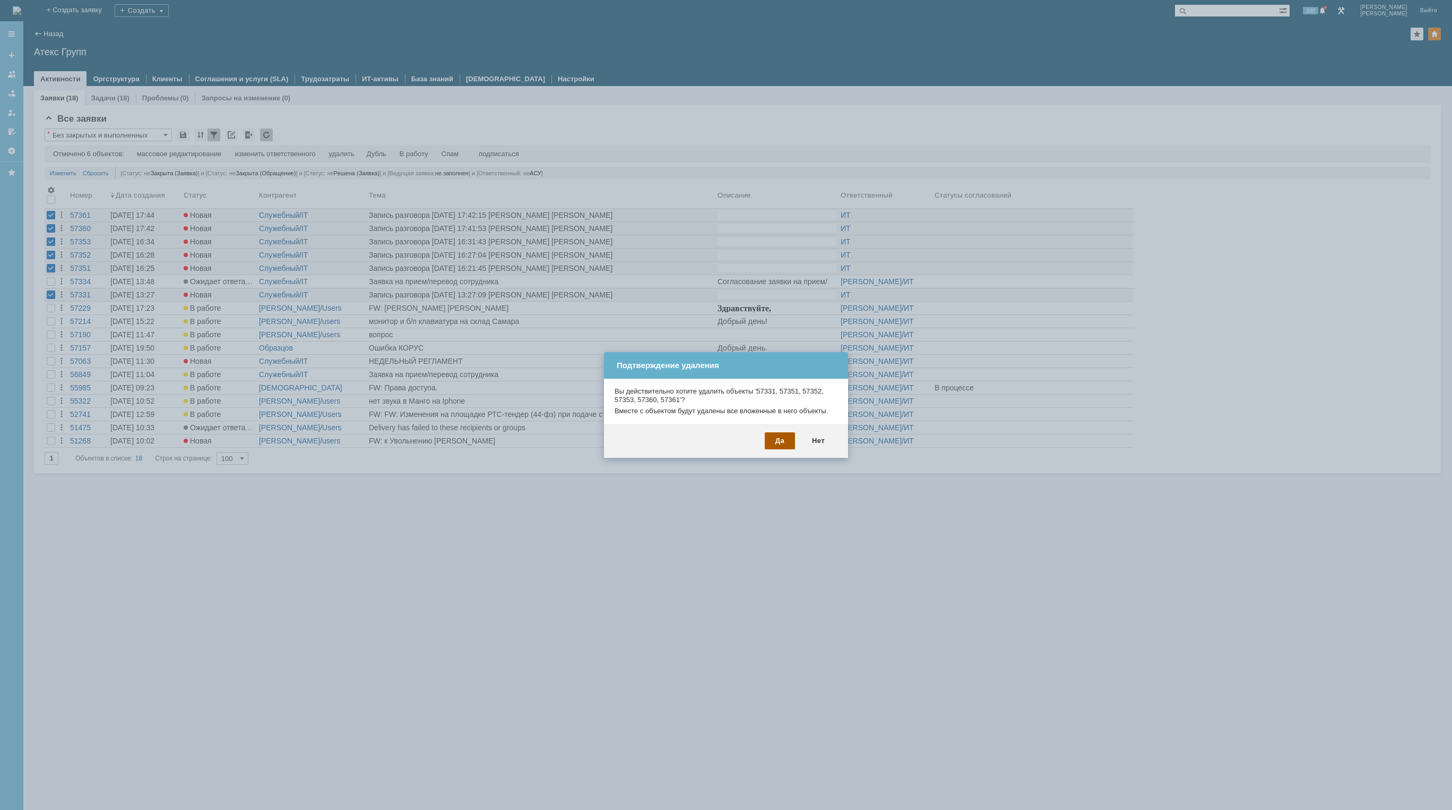
click at [779, 433] on div "Да" at bounding box center [780, 440] width 30 height 17
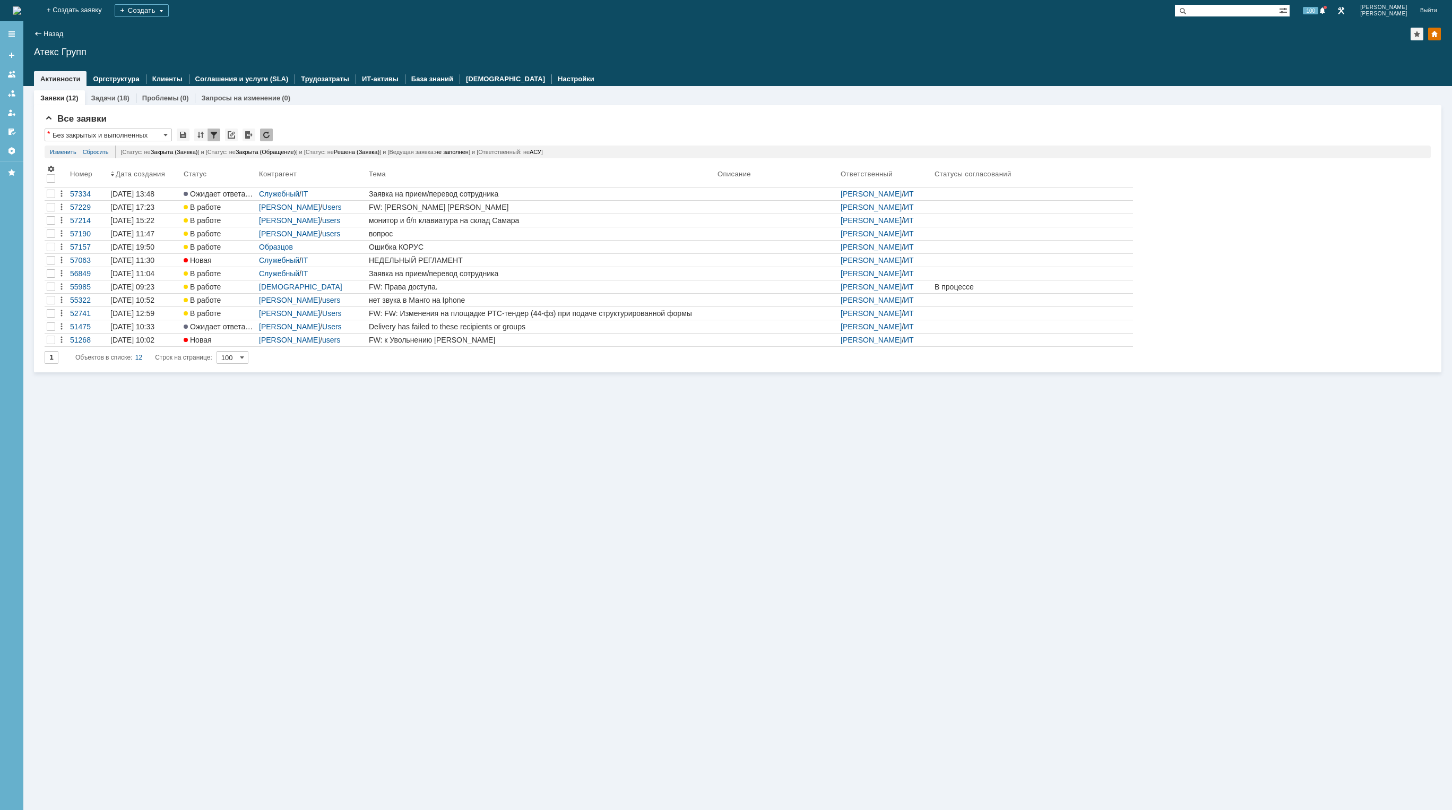
click at [21, 12] on img at bounding box center [17, 10] width 8 height 8
